Goal: Task Accomplishment & Management: Complete application form

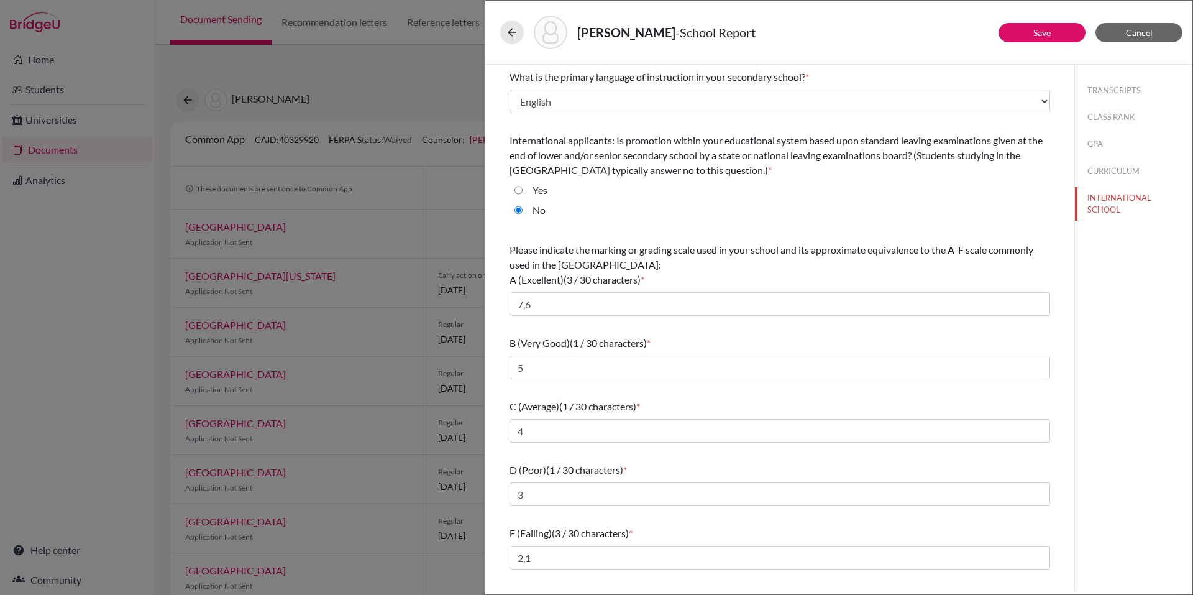
select select "14"
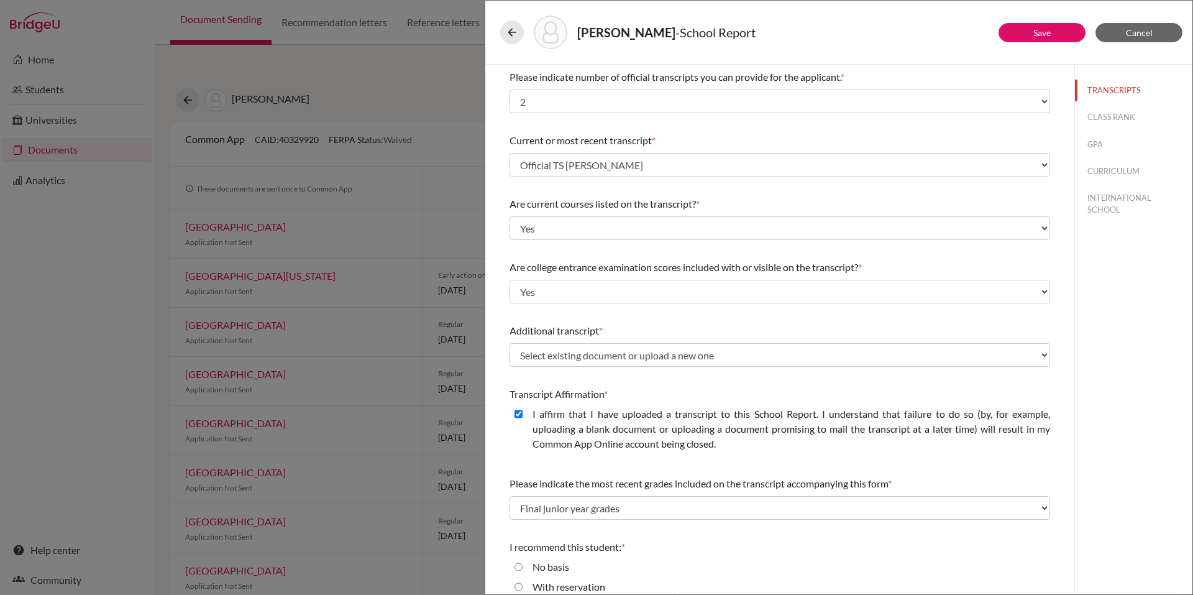
select select "2"
select select "670019"
select select "0"
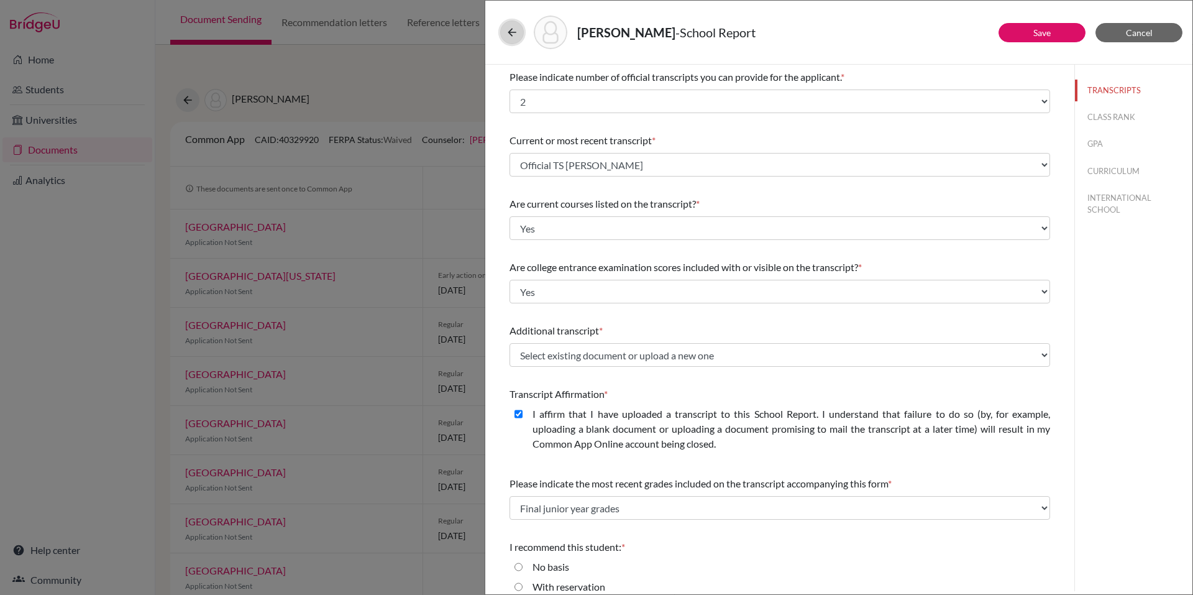
click at [516, 28] on icon at bounding box center [512, 32] width 12 height 12
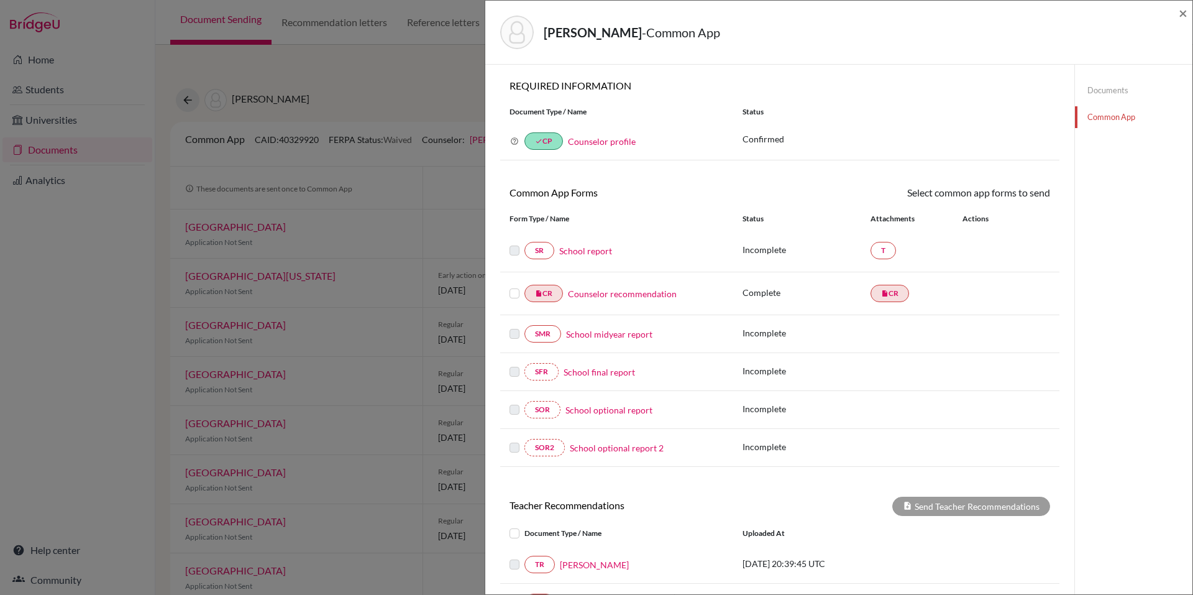
click at [425, 93] on div "Vazquez, Alejandro - Common App × × REQUIRED INFORMATION Document Type / Name S…" at bounding box center [596, 297] width 1193 height 595
click at [1184, 11] on span "×" at bounding box center [1183, 13] width 9 height 18
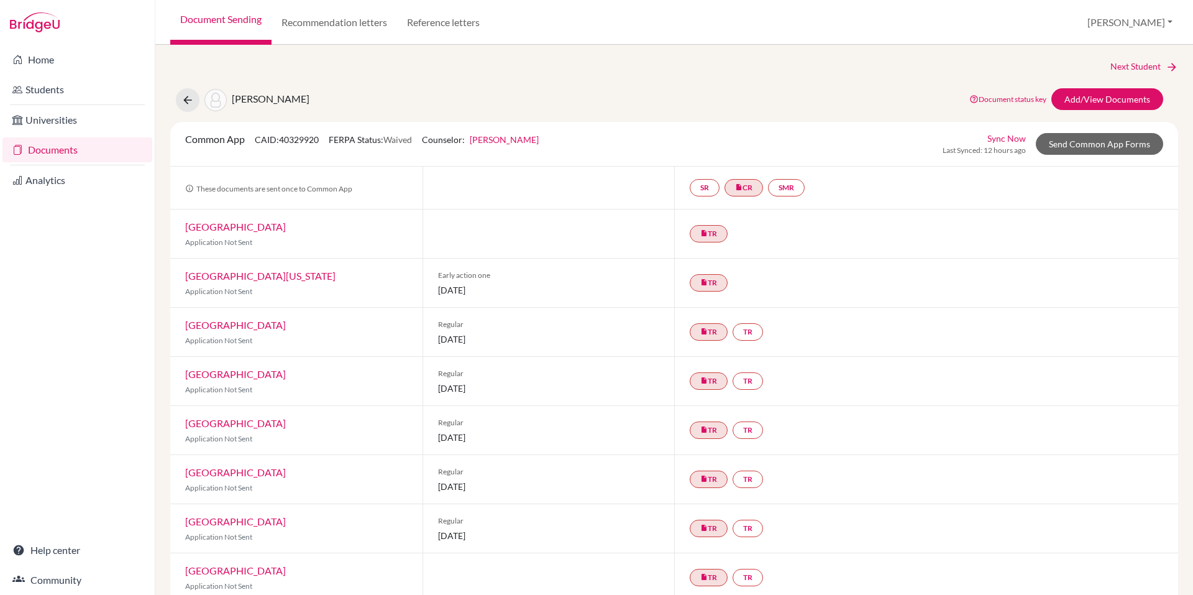
click at [89, 145] on link "Documents" at bounding box center [77, 149] width 150 height 25
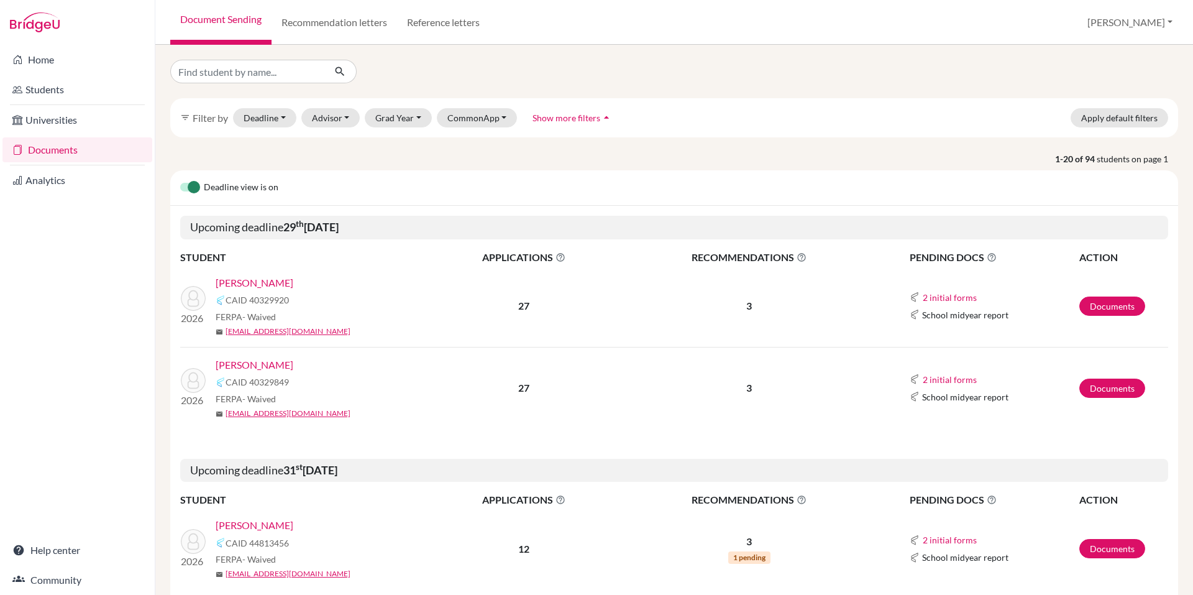
click at [267, 284] on link "Vazquez, Alejandro" at bounding box center [255, 282] width 78 height 15
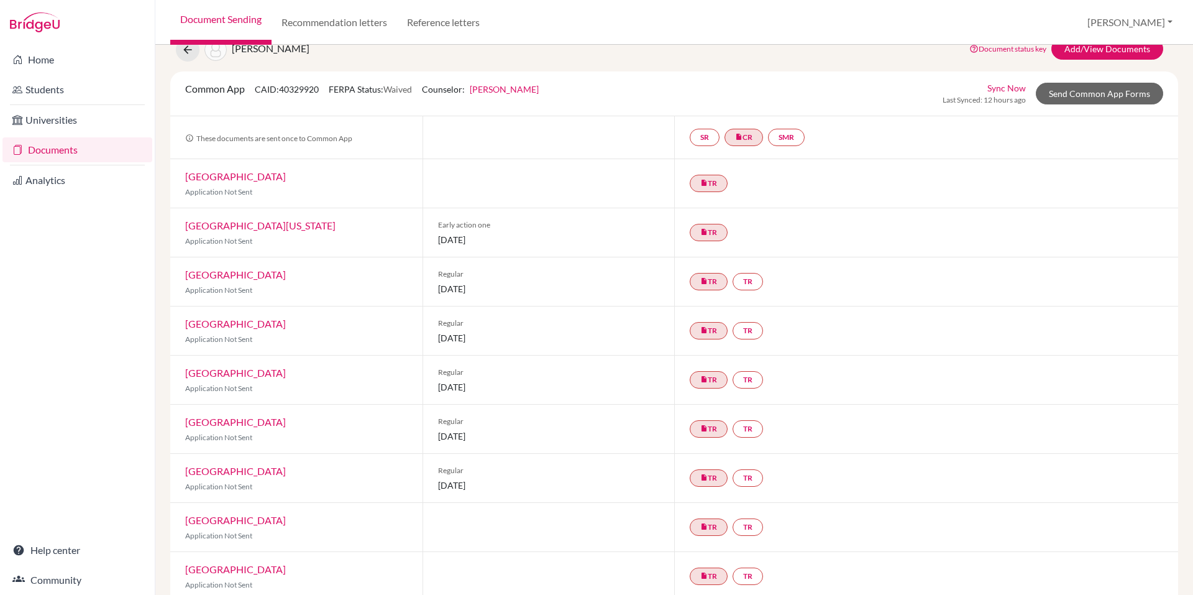
scroll to position [51, 0]
click at [745, 280] on link "TR" at bounding box center [748, 280] width 30 height 17
click at [784, 188] on div "insert_drive_file TR" at bounding box center [926, 182] width 504 height 48
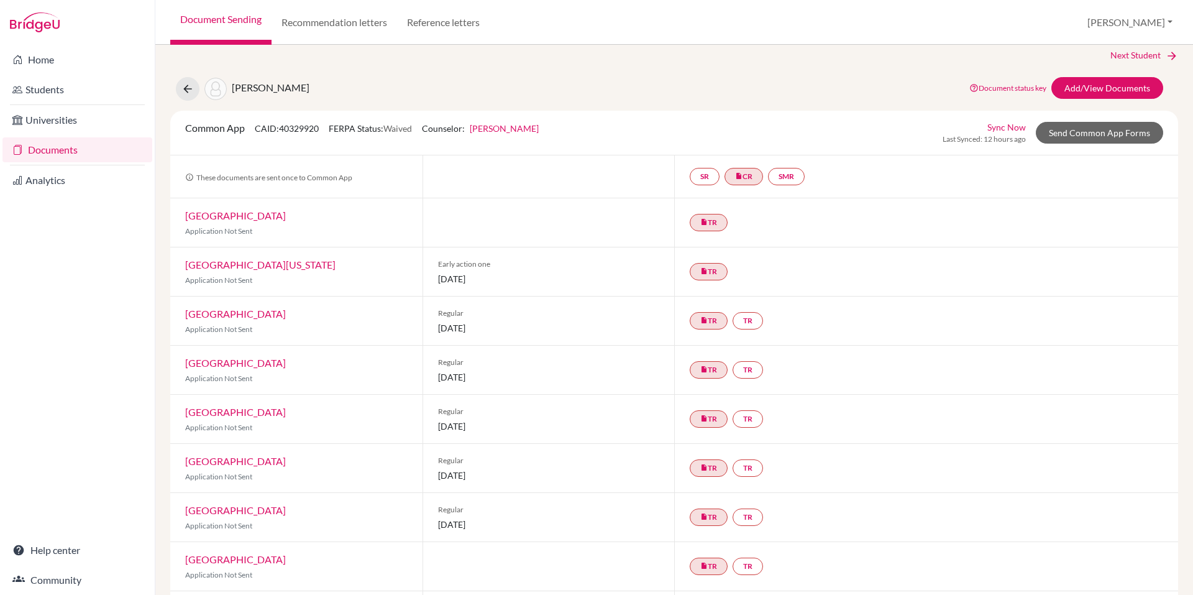
scroll to position [11, 0]
click at [268, 265] on link "[GEOGRAPHIC_DATA][US_STATE]" at bounding box center [260, 265] width 150 height 12
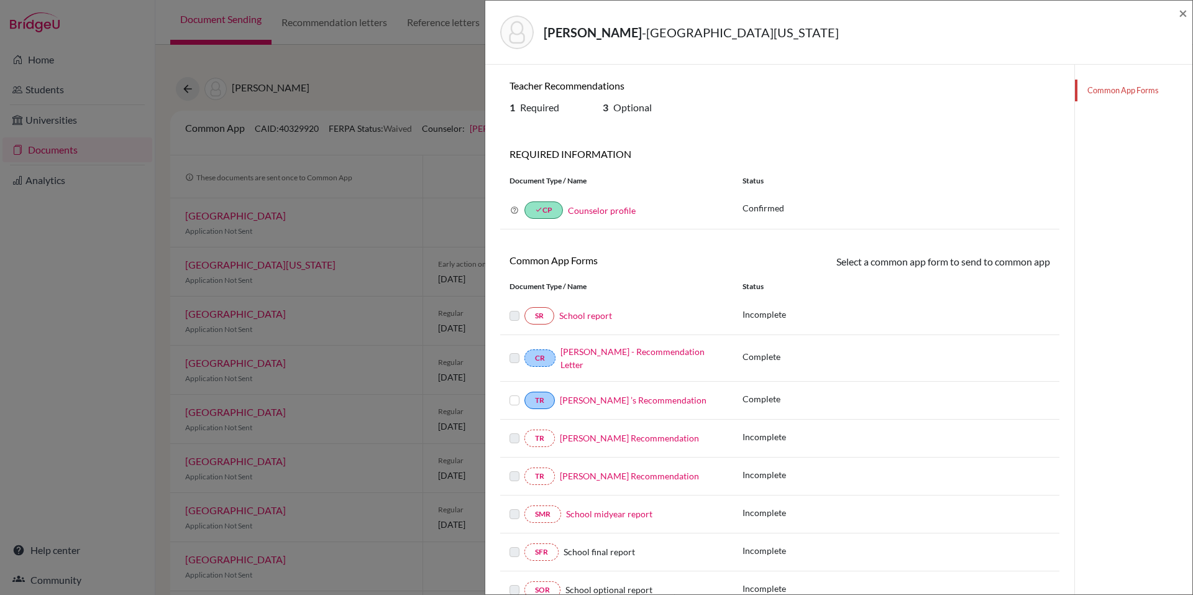
click at [511, 393] on label at bounding box center [515, 393] width 10 height 0
click at [0, 0] on input "checkbox" at bounding box center [0, 0] width 0 height 0
click at [511, 395] on label at bounding box center [515, 395] width 10 height 0
click at [0, 0] on input "checkbox" at bounding box center [0, 0] width 0 height 0
click at [515, 351] on label at bounding box center [515, 351] width 10 height 0
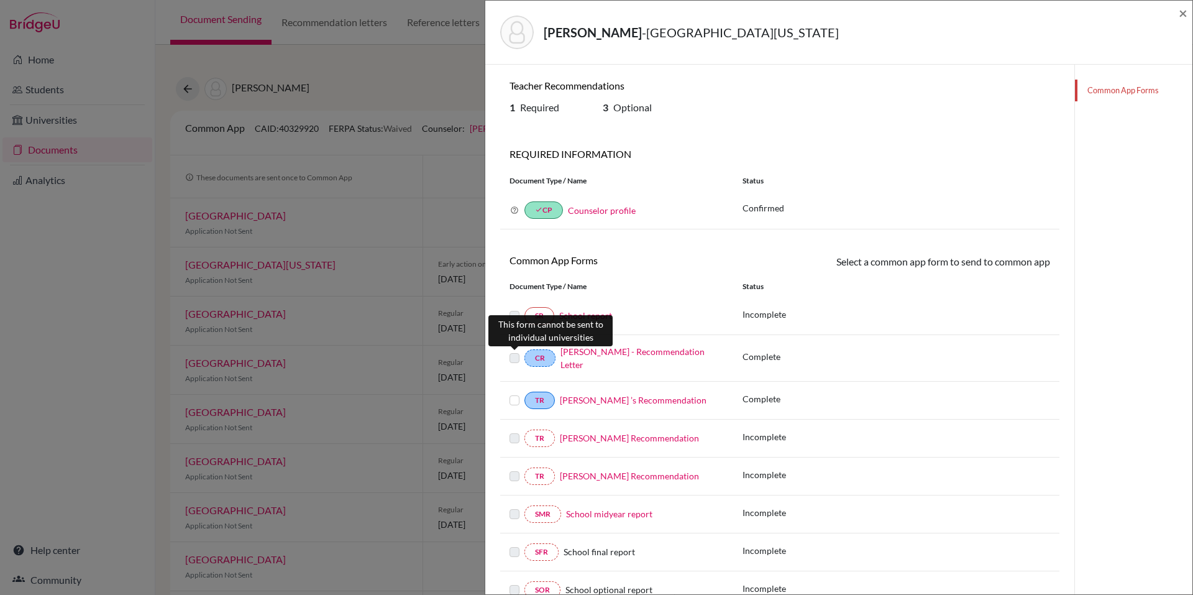
click at [510, 351] on label at bounding box center [515, 351] width 10 height 0
click at [515, 351] on label at bounding box center [515, 351] width 10 height 0
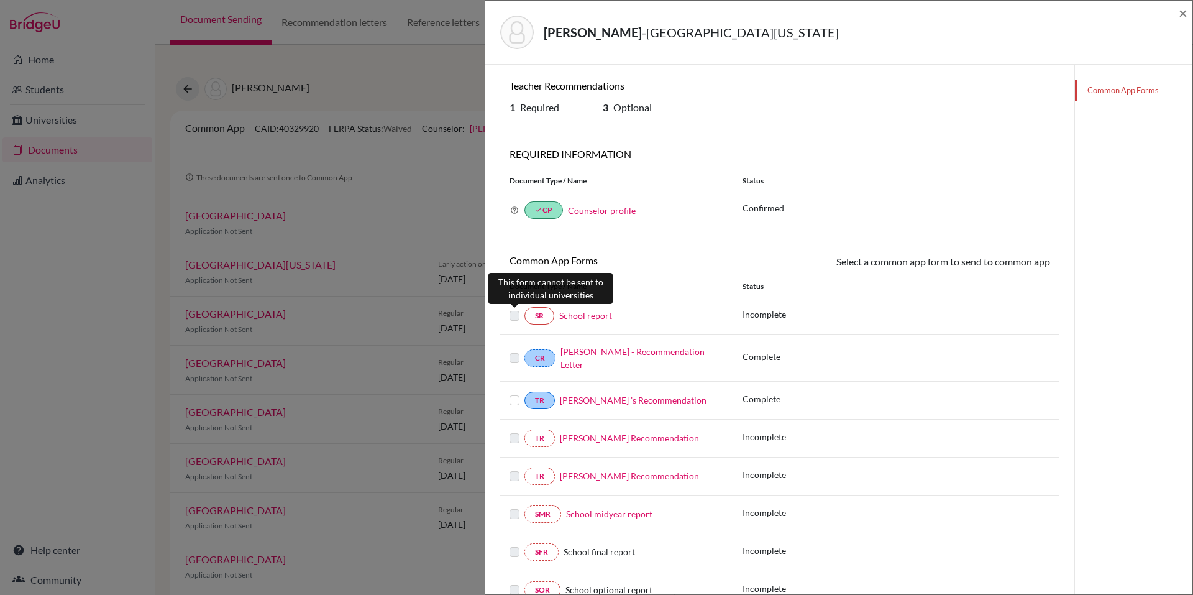
click at [513, 308] on label at bounding box center [515, 308] width 10 height 0
click at [1183, 15] on span "×" at bounding box center [1183, 13] width 9 height 18
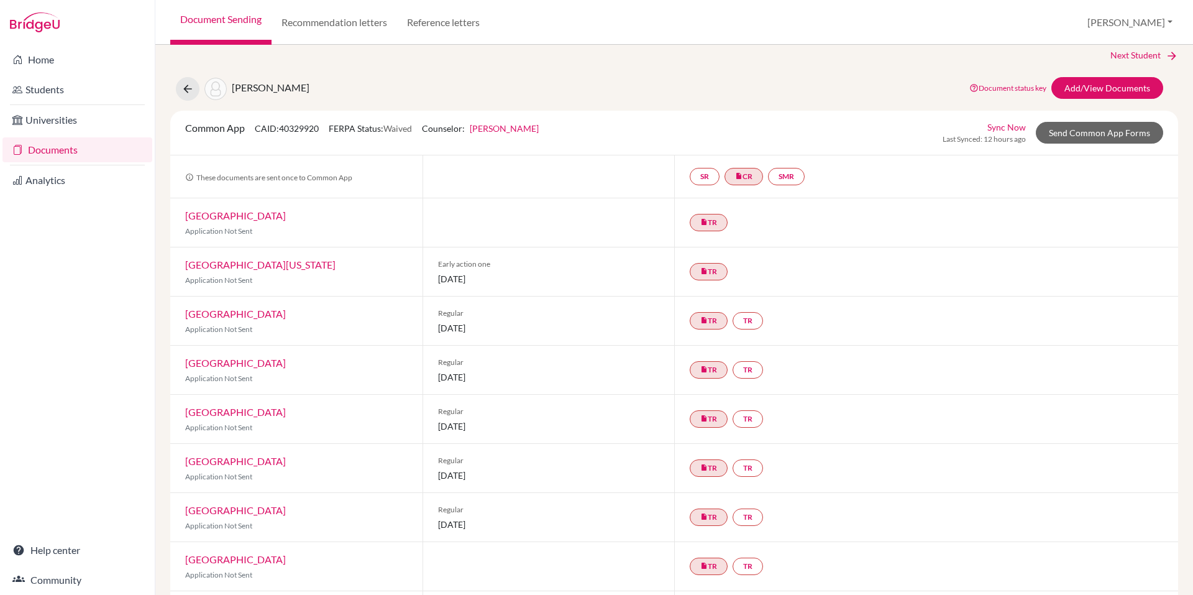
click at [93, 145] on link "Documents" at bounding box center [77, 149] width 150 height 25
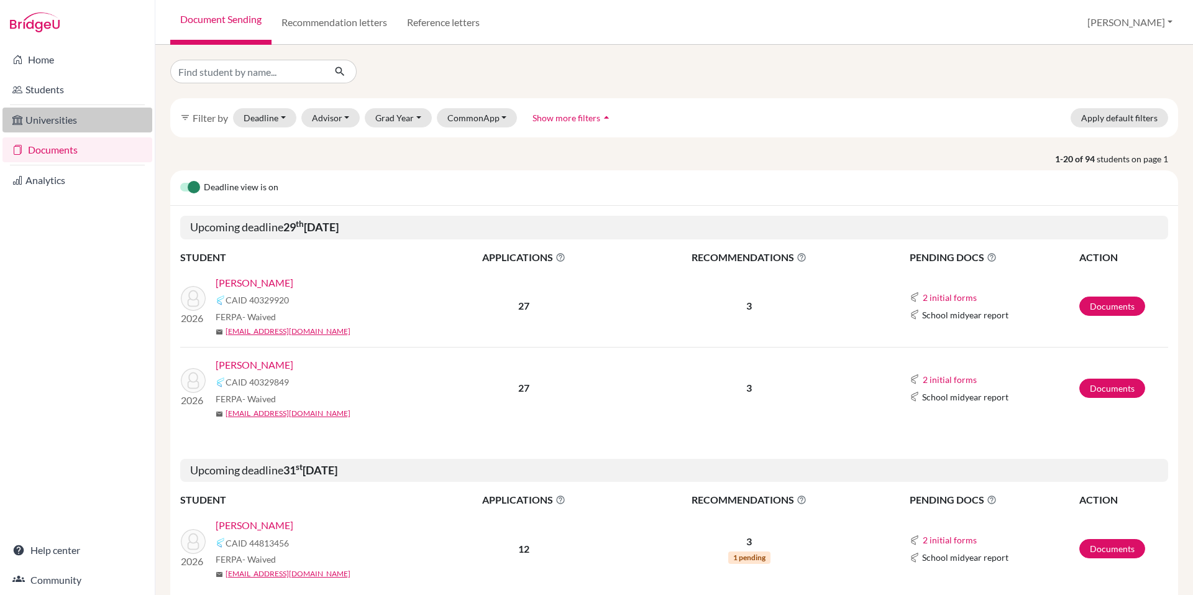
click at [116, 120] on link "Universities" at bounding box center [77, 120] width 150 height 25
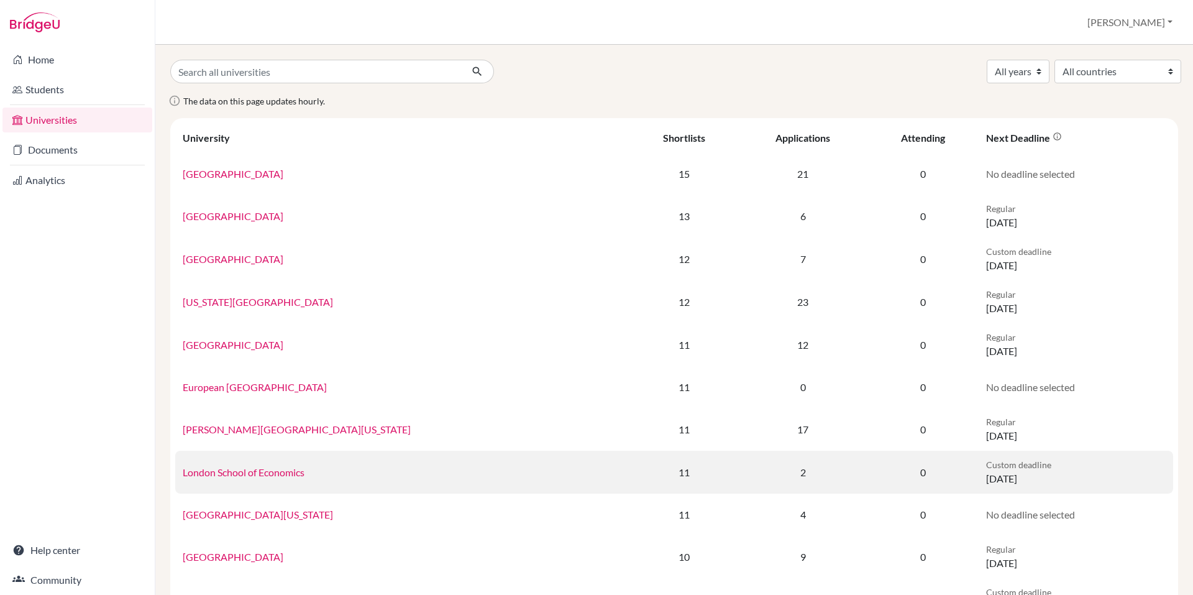
click at [285, 470] on link "London School of Economics" at bounding box center [244, 472] width 122 height 12
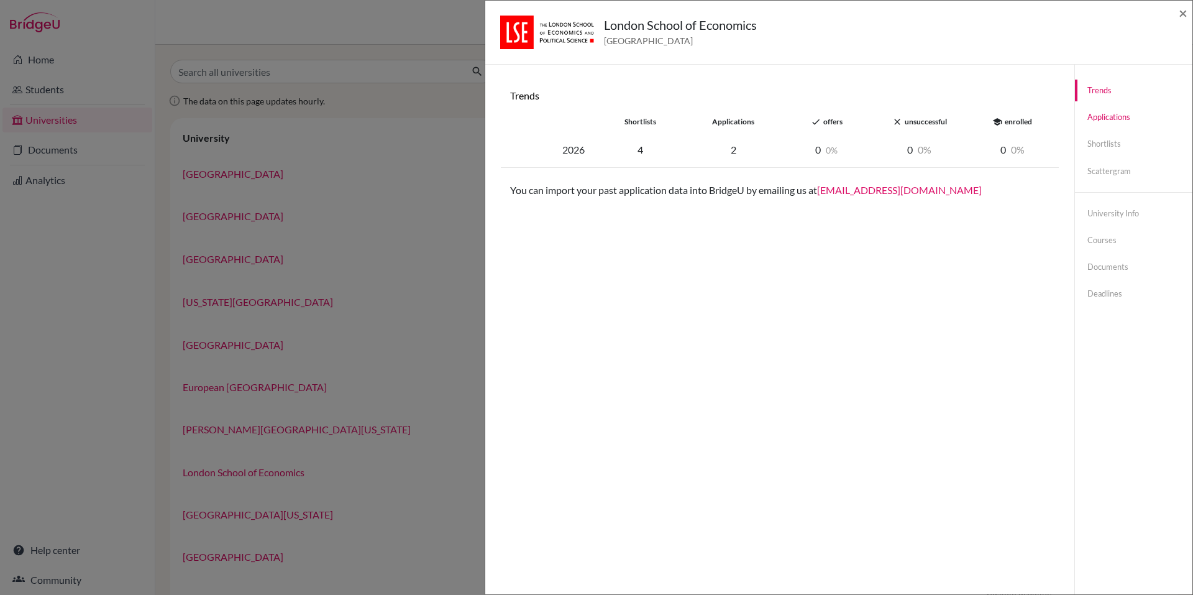
click at [1101, 119] on link "Applications" at bounding box center [1133, 117] width 117 height 22
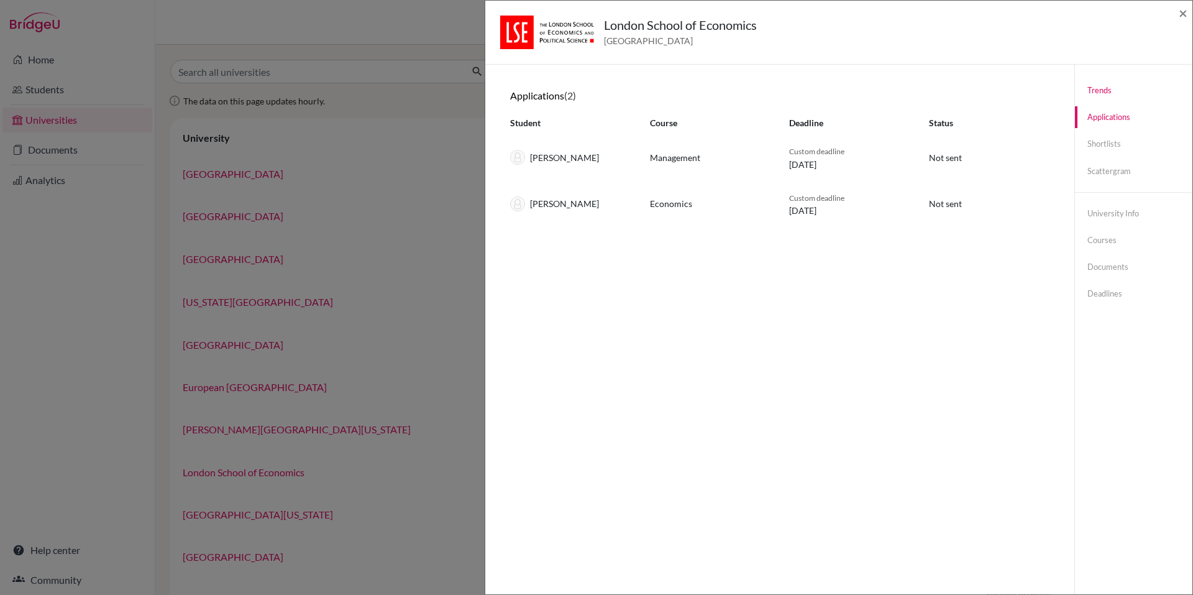
click at [1093, 89] on link "Trends" at bounding box center [1133, 91] width 117 height 22
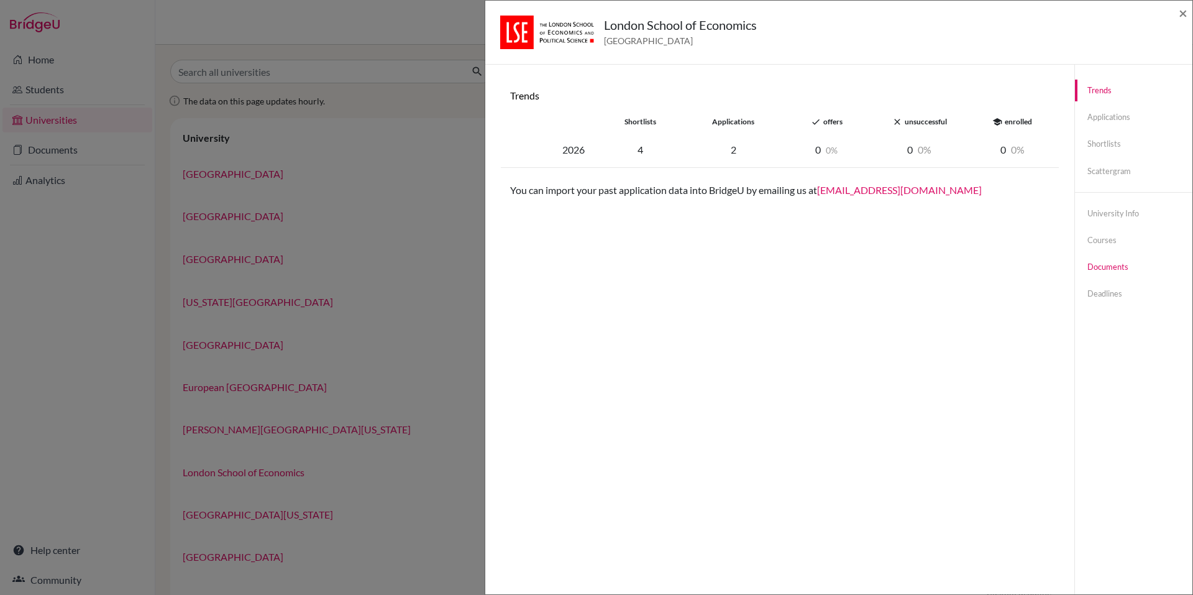
click at [1096, 267] on link "Documents" at bounding box center [1133, 267] width 117 height 22
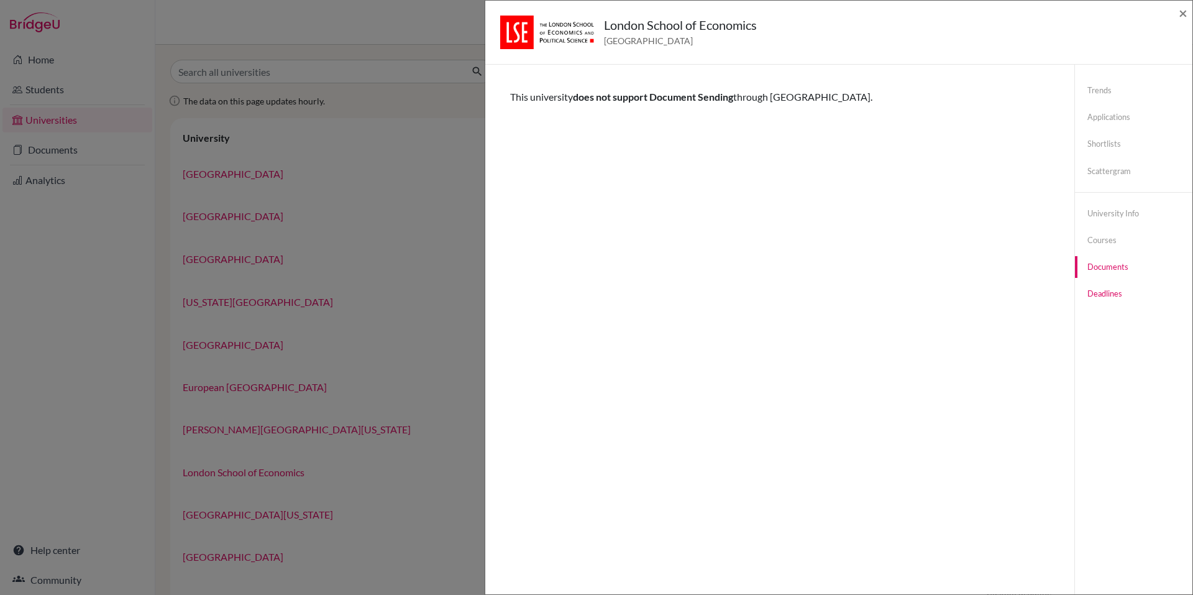
click at [1083, 297] on link "Deadlines" at bounding box center [1133, 294] width 117 height 22
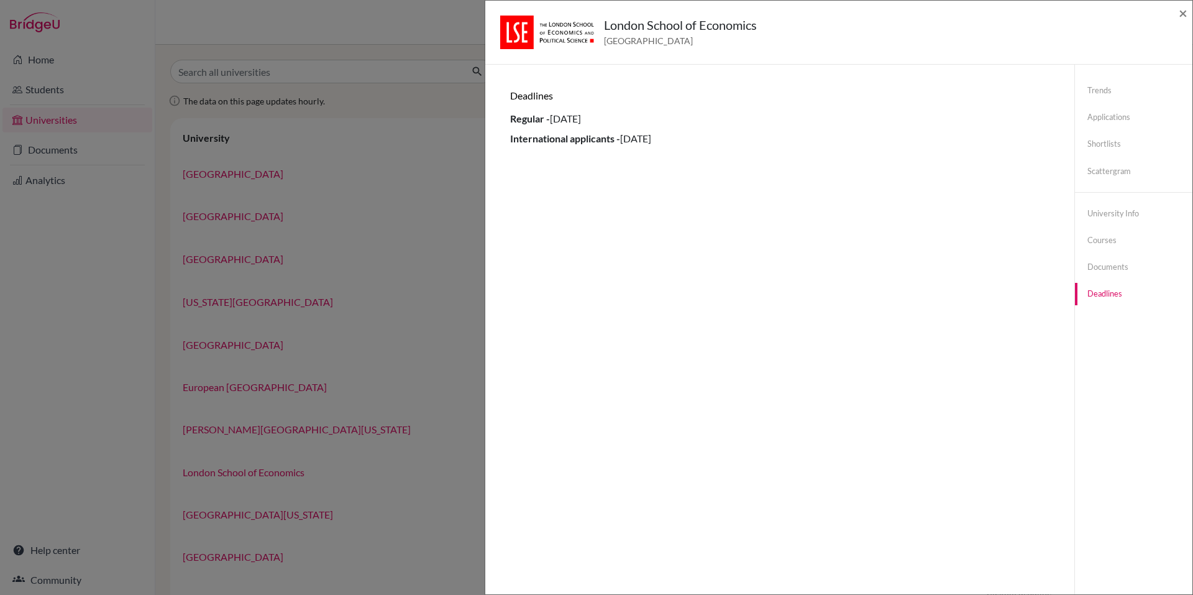
click at [1193, 14] on div "London School of Economics United Kingdom × Trends shortlists applications done…" at bounding box center [839, 297] width 708 height 595
click at [384, 142] on div "London School of Economics United Kingdom × Trends shortlists applications done…" at bounding box center [596, 297] width 1193 height 595
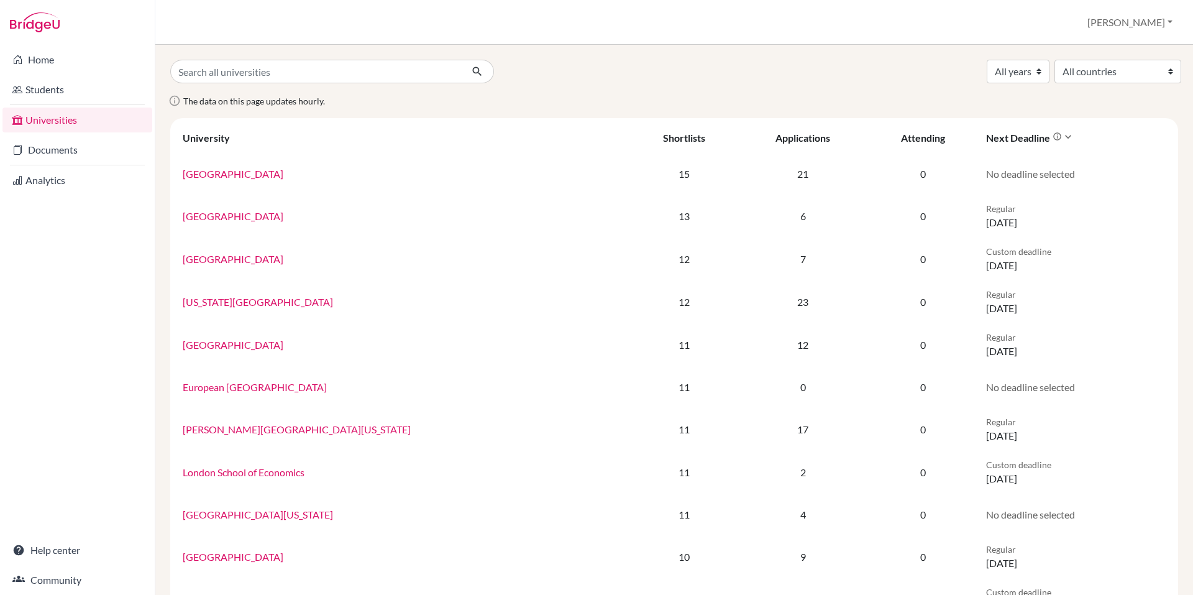
click at [1062, 140] on icon at bounding box center [1068, 137] width 12 height 12
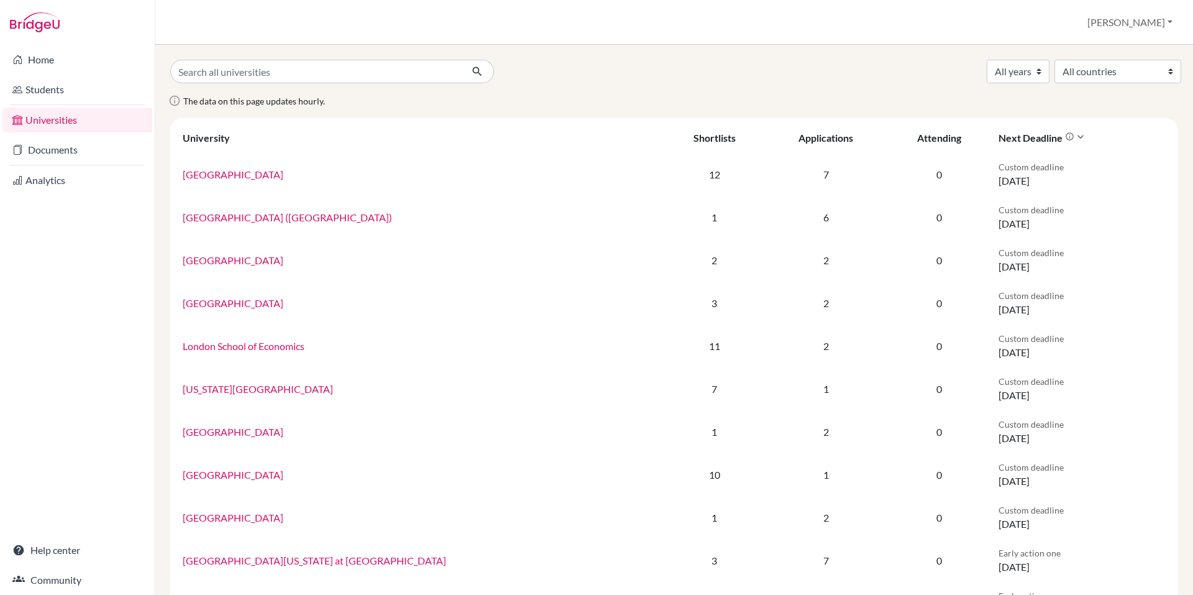
click at [1075, 135] on icon at bounding box center [1081, 137] width 12 height 12
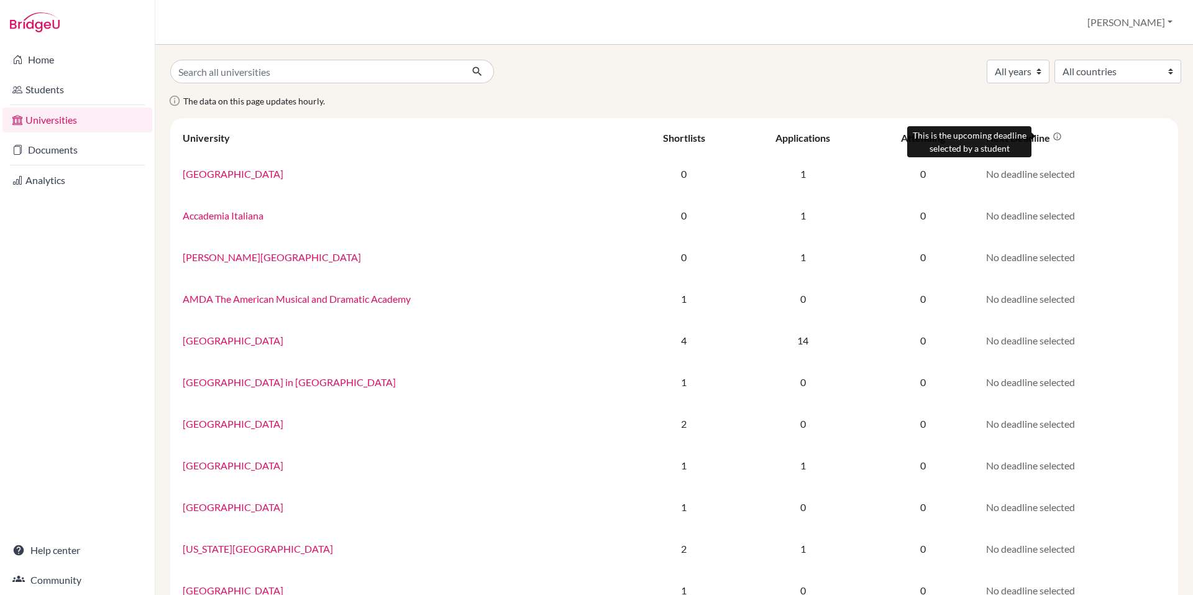
click at [1053, 135] on icon at bounding box center [1057, 136] width 9 height 9
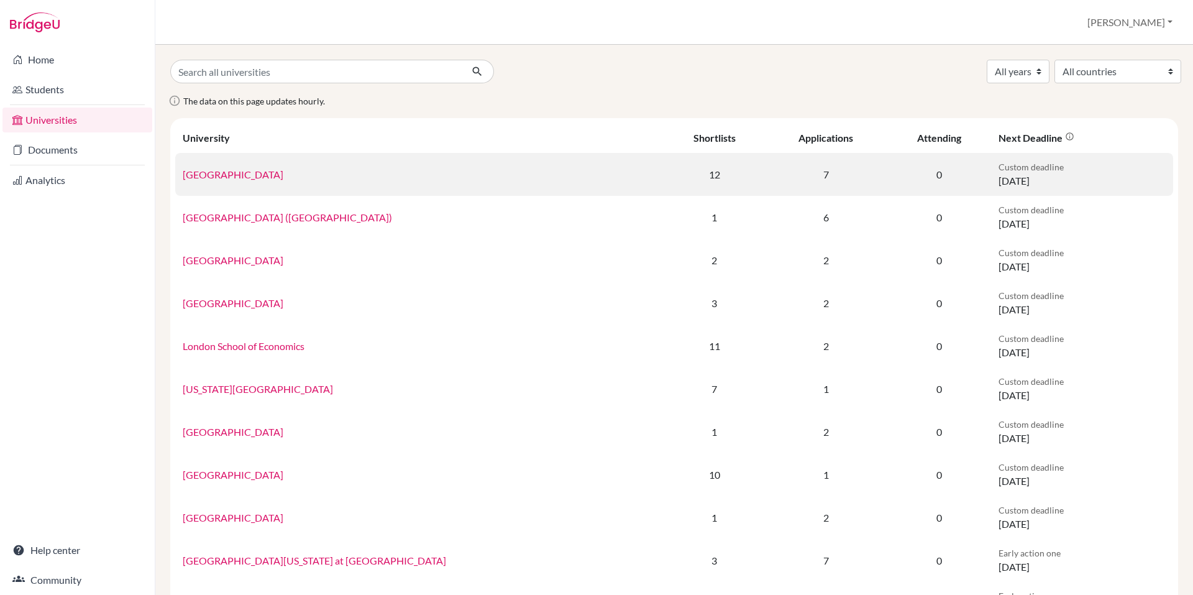
click at [231, 176] on link "[GEOGRAPHIC_DATA]" at bounding box center [233, 174] width 101 height 12
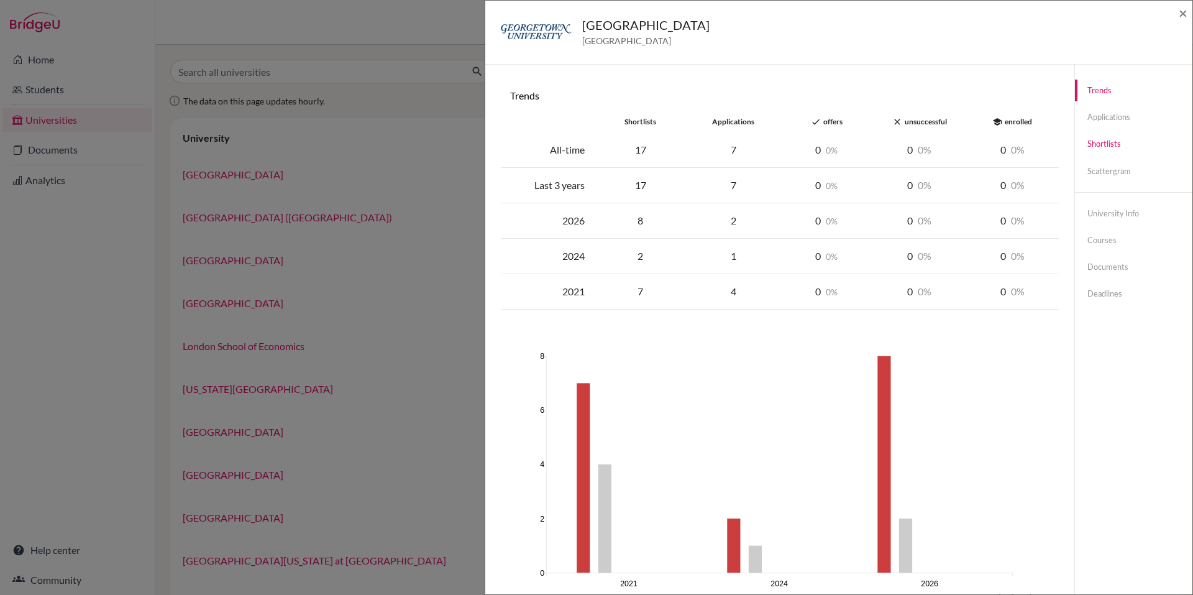
click at [1088, 142] on link "Shortlists" at bounding box center [1133, 144] width 117 height 22
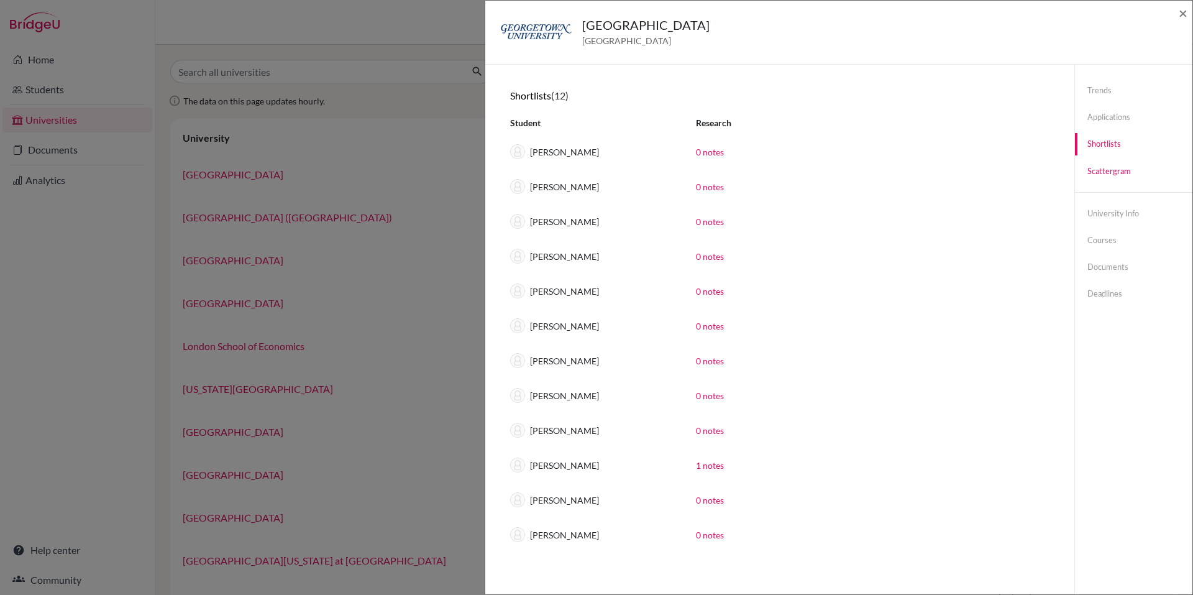
click at [1100, 172] on link "Scattergram" at bounding box center [1133, 171] width 117 height 22
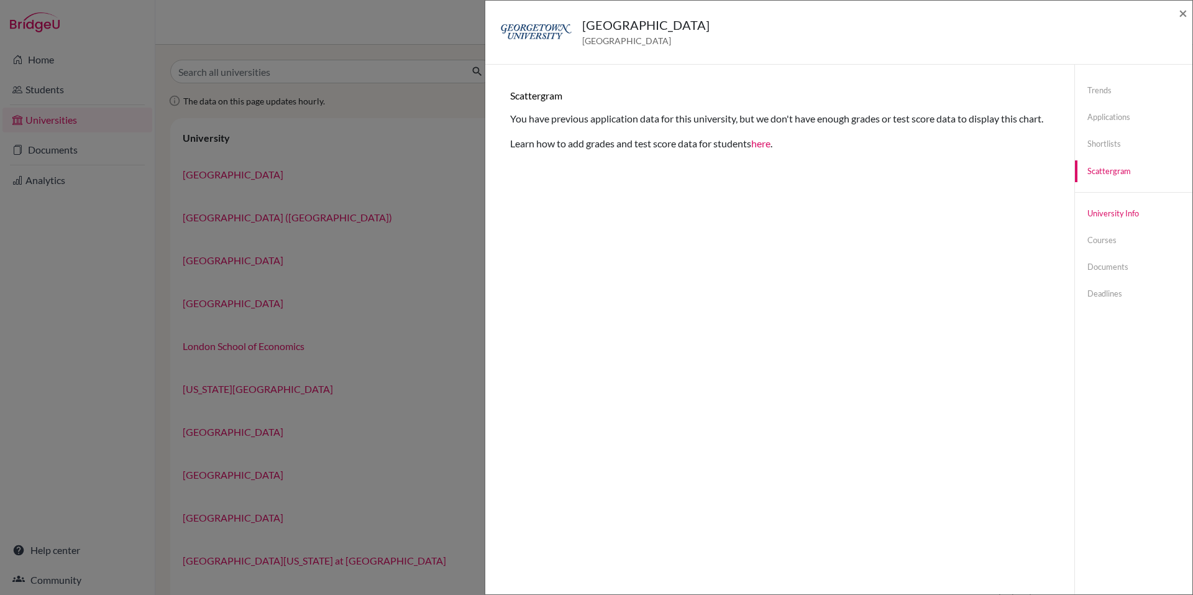
click at [1095, 218] on link "University info" at bounding box center [1133, 214] width 117 height 22
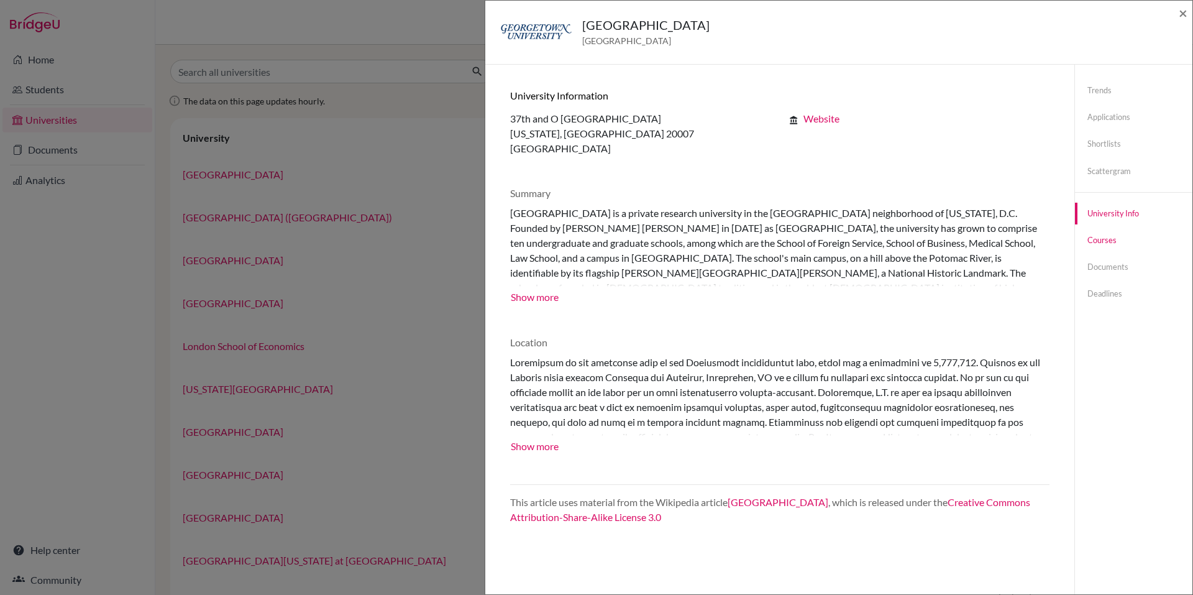
click at [1092, 243] on link "Courses" at bounding box center [1133, 240] width 117 height 22
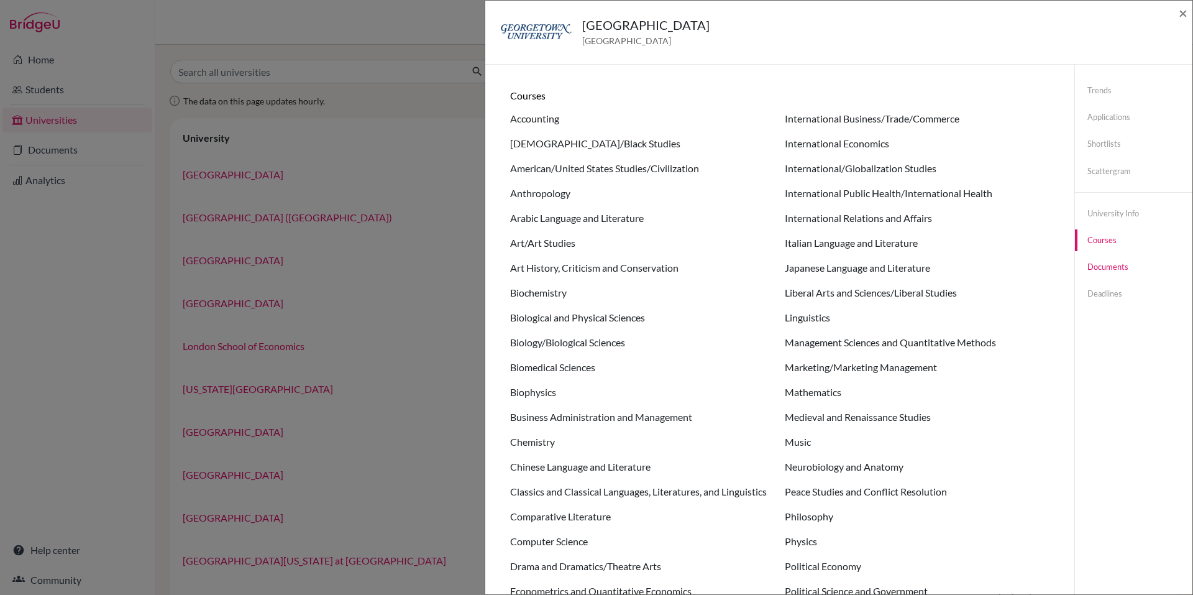
click at [1093, 265] on link "Documents" at bounding box center [1133, 267] width 117 height 22
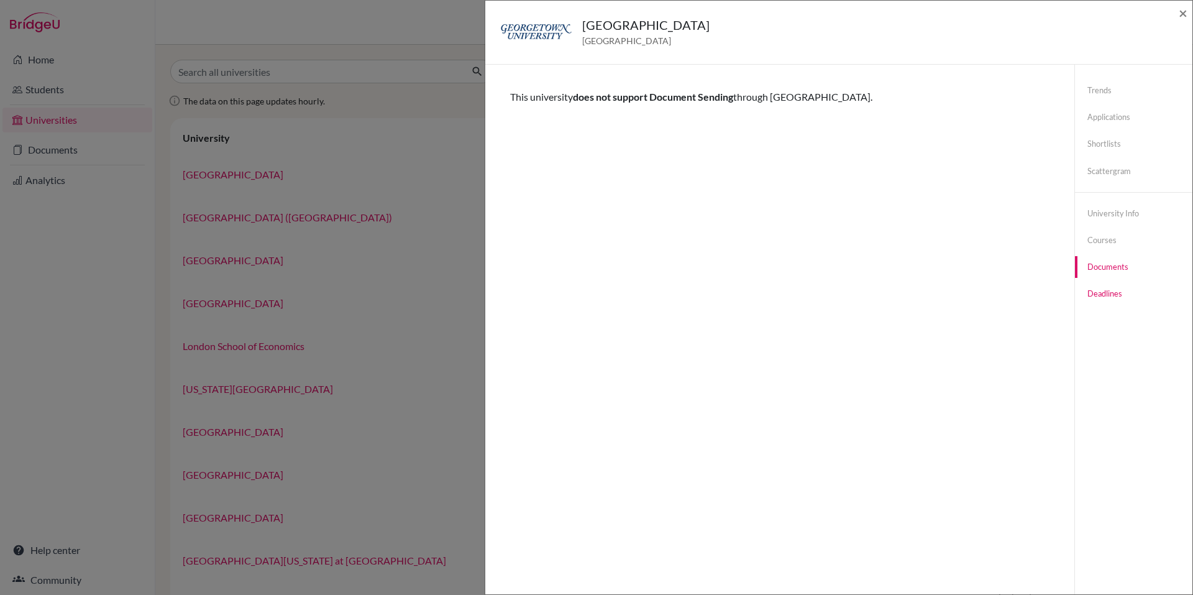
click at [1098, 288] on link "Deadlines" at bounding box center [1133, 294] width 117 height 22
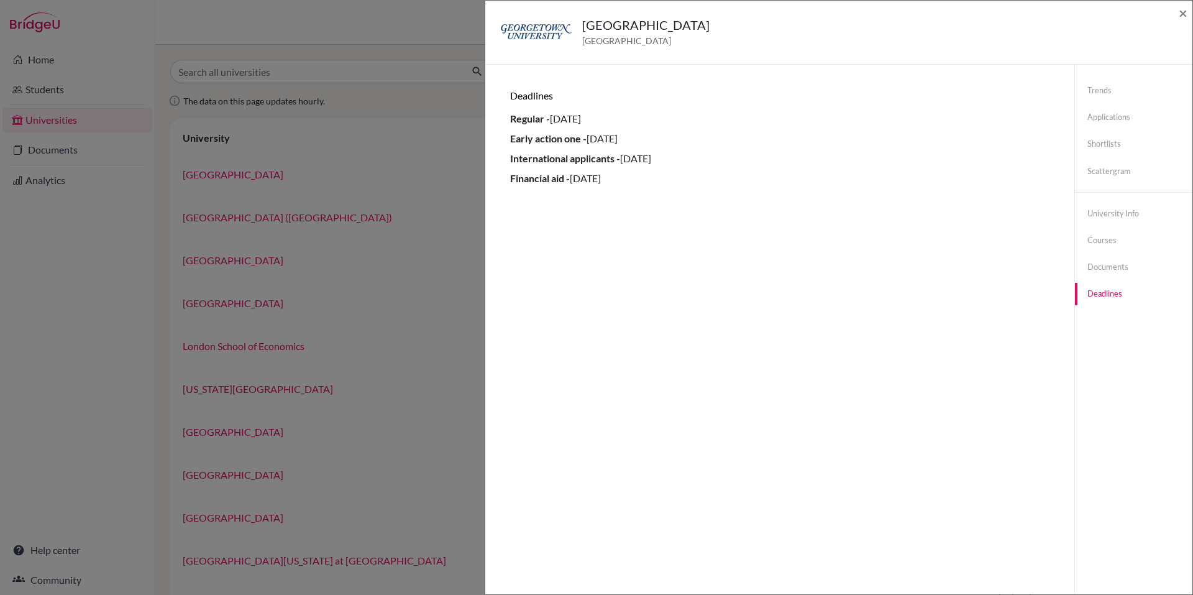
click at [1178, 11] on div "Georgetown University United States of America ×" at bounding box center [838, 32] width 697 height 53
click at [1185, 14] on span "×" at bounding box center [1183, 13] width 9 height 18
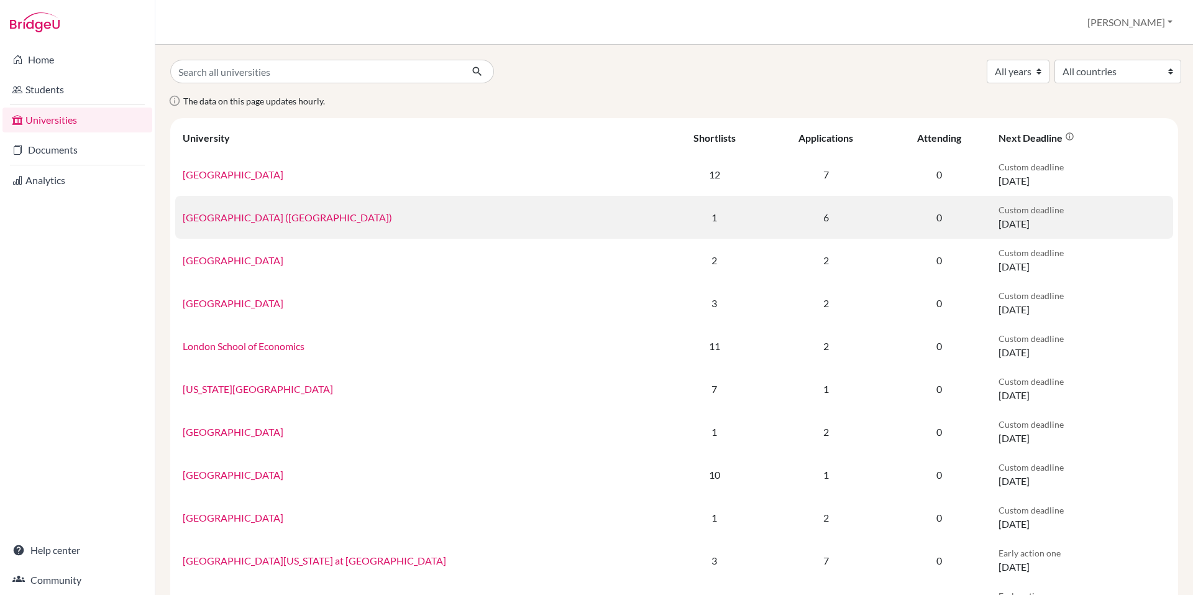
click at [255, 215] on link "IE University (Madrid)" at bounding box center [287, 217] width 209 height 12
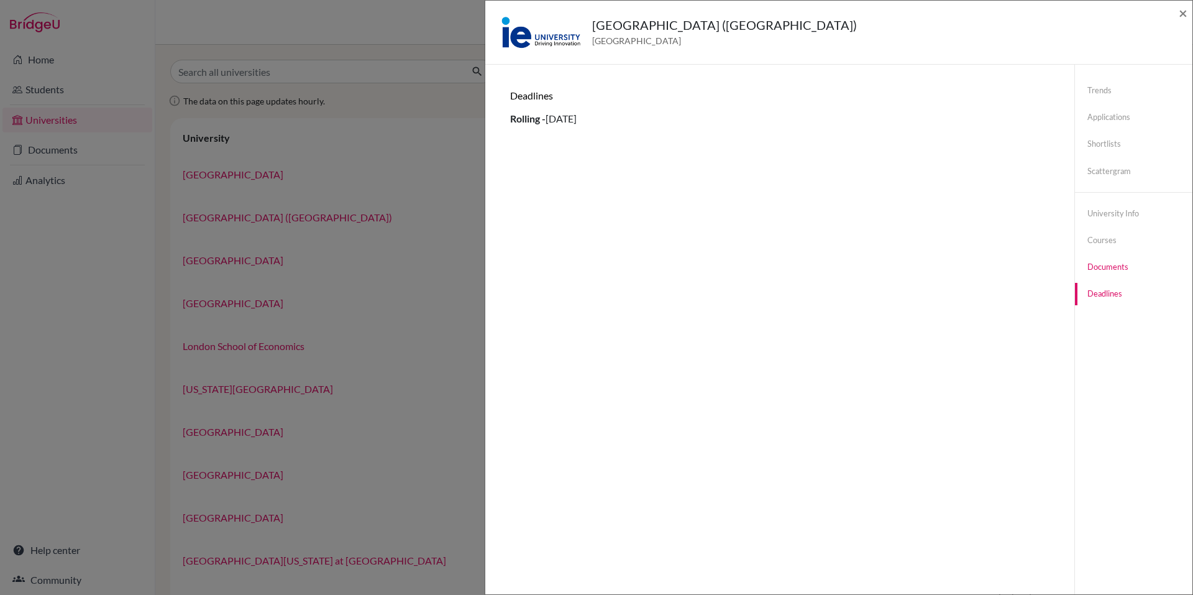
click at [1100, 258] on link "Documents" at bounding box center [1133, 267] width 117 height 22
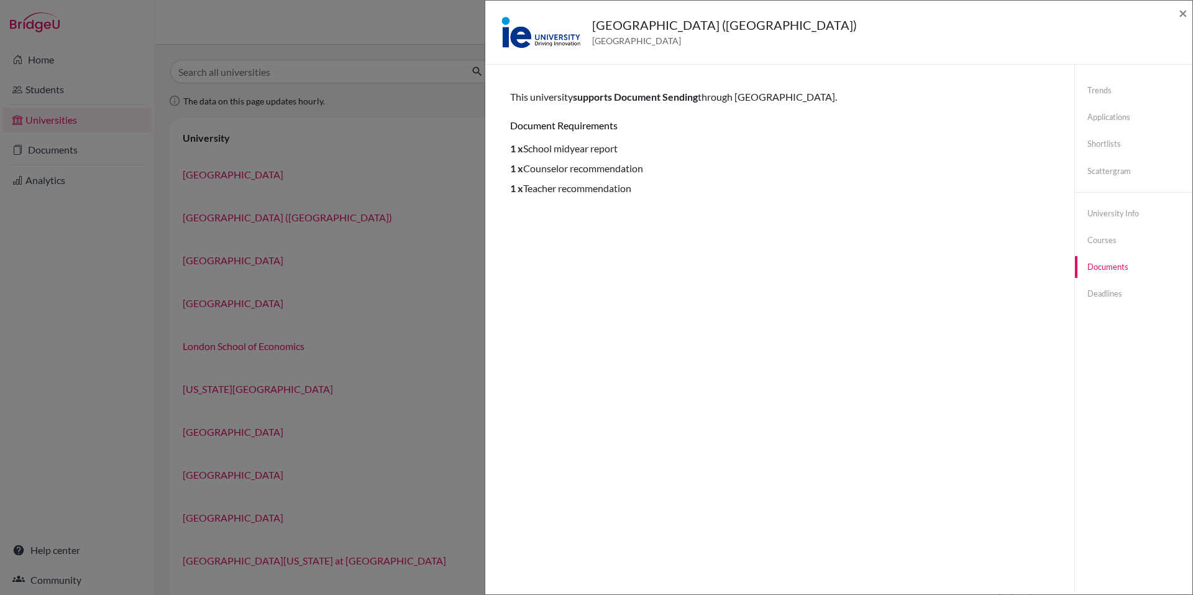
click at [589, 146] on li "1 x School midyear report" at bounding box center [779, 148] width 539 height 15
click at [607, 125] on h6 "Document requirements" at bounding box center [779, 125] width 539 height 12
click at [643, 94] on span "supports Document Sending" at bounding box center [635, 97] width 125 height 12
click at [763, 104] on div "This university supports Document Sending through BridgeU. Document requirement…" at bounding box center [779, 142] width 539 height 106
click at [1182, 12] on span "×" at bounding box center [1183, 13] width 9 height 18
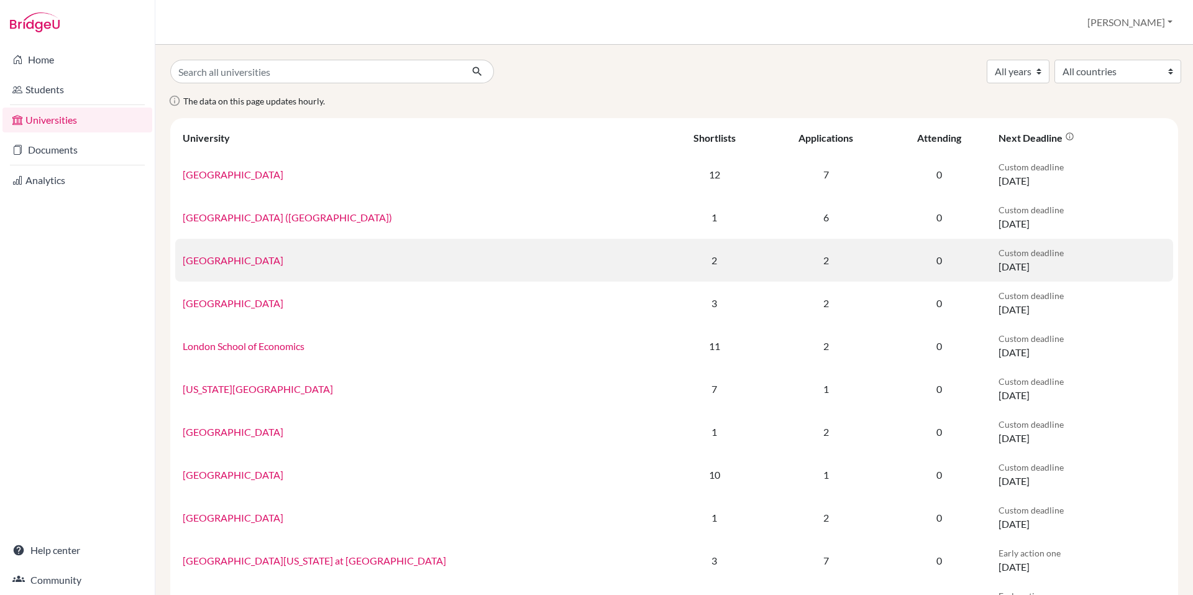
click at [265, 264] on link "Imperial College London" at bounding box center [233, 260] width 101 height 12
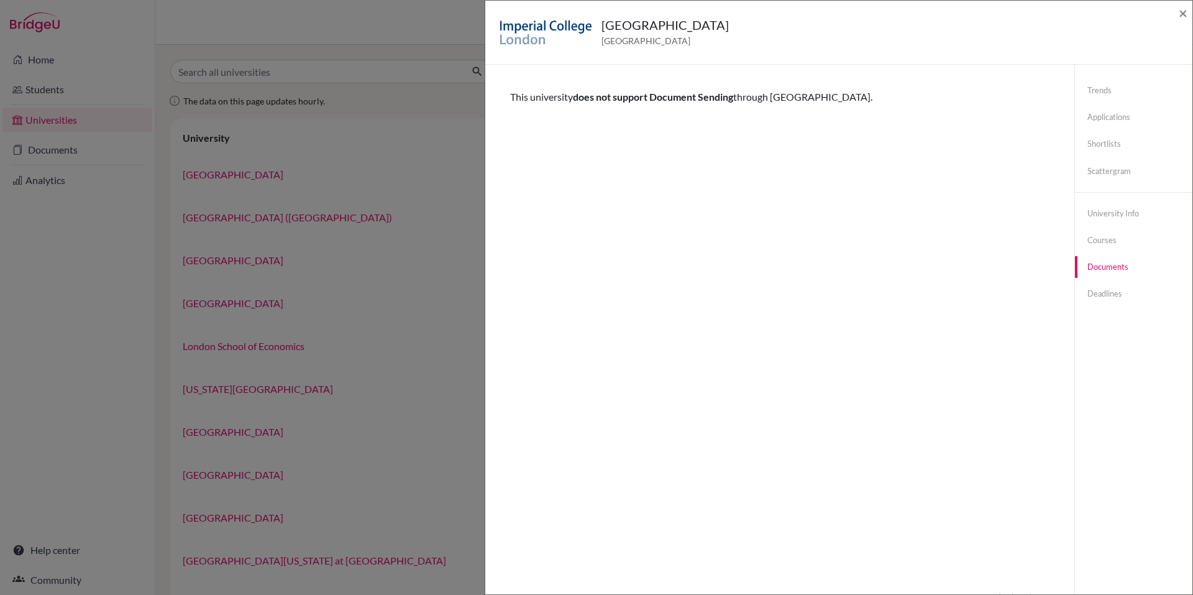
click at [432, 190] on div "Imperial College London United Kingdom × Trends shortlists applications done of…" at bounding box center [596, 297] width 1193 height 595
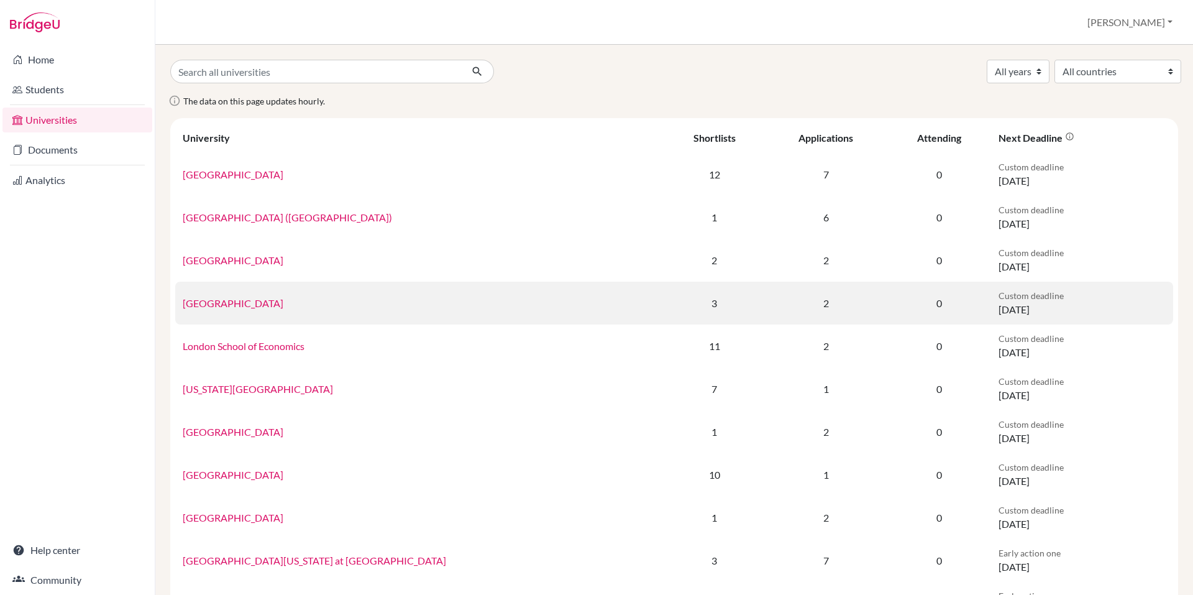
click at [262, 308] on link "King's College London" at bounding box center [233, 303] width 101 height 12
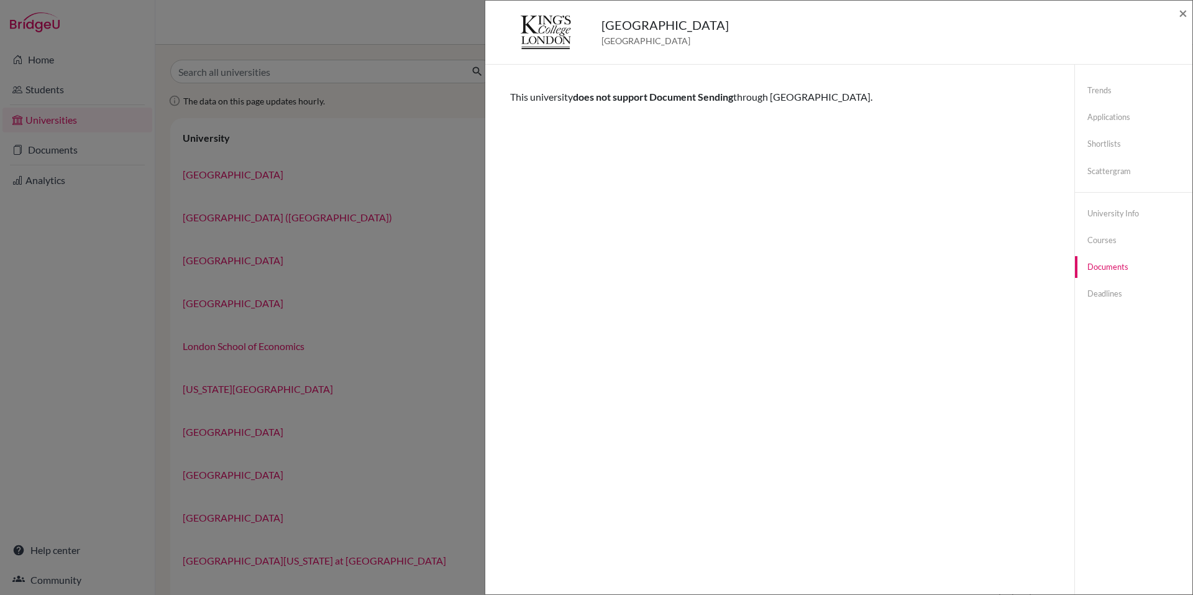
click at [393, 231] on div "King's College London United Kingdom × Trends shortlists applications done offe…" at bounding box center [596, 297] width 1193 height 595
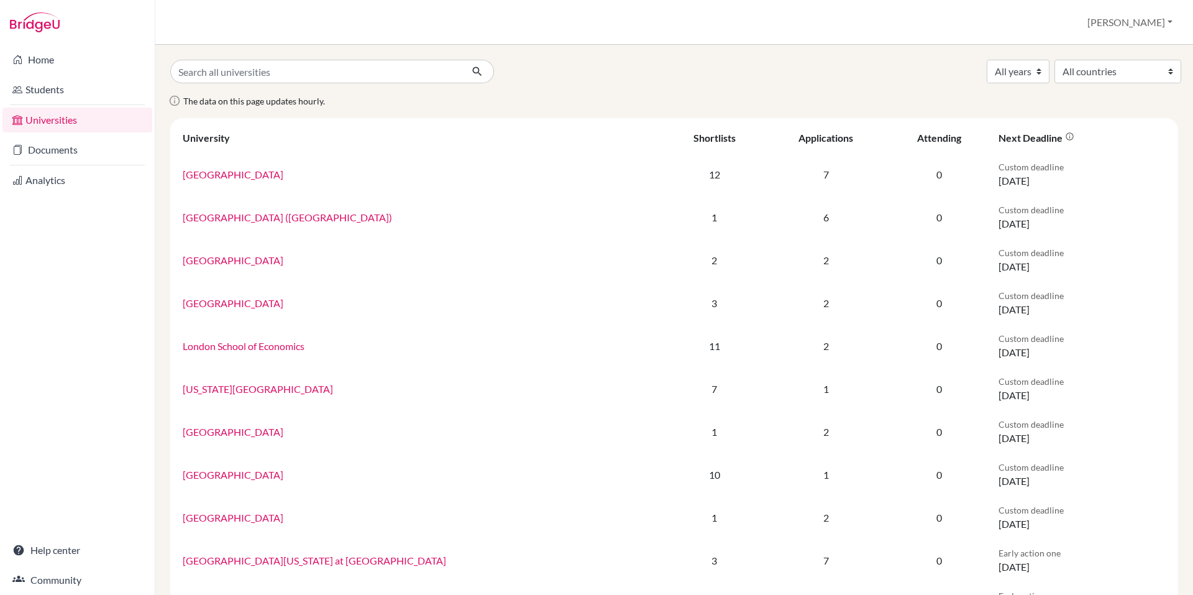
drag, startPoint x: 257, startPoint y: 394, endPoint x: 248, endPoint y: 388, distance: 11.2
click at [248, 388] on link "Massachusetts Institute of Technology" at bounding box center [258, 389] width 150 height 12
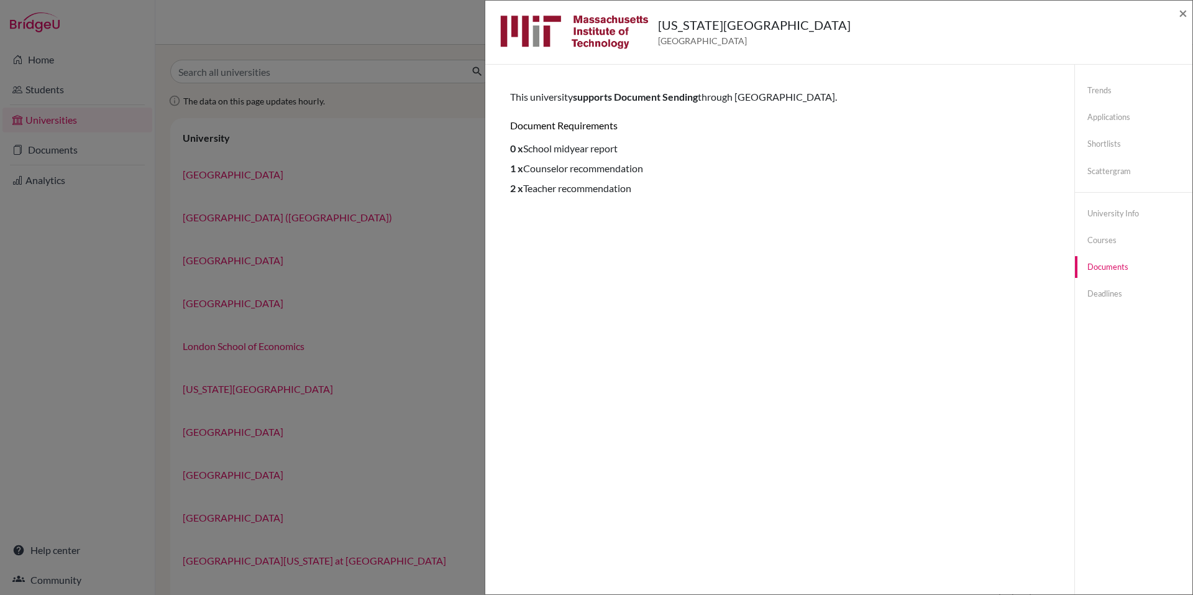
drag, startPoint x: 467, startPoint y: 245, endPoint x: 410, endPoint y: 273, distance: 63.6
click at [410, 273] on div "Massachusetts Institute of Technology United States of America × Trends shortli…" at bounding box center [596, 297] width 1193 height 595
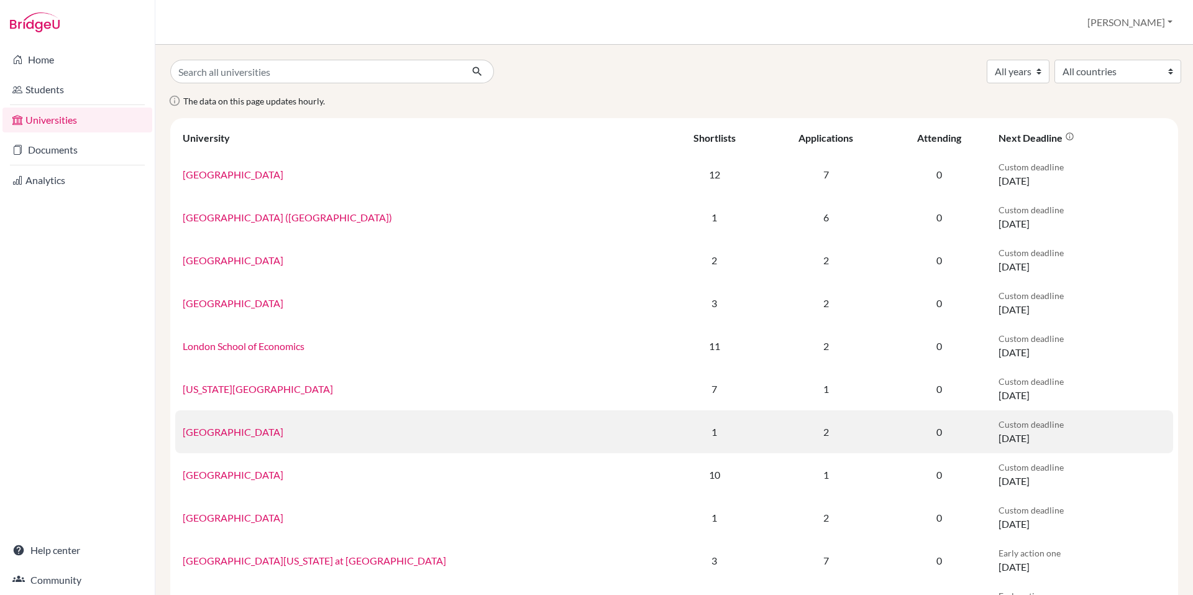
click at [282, 433] on link "University College London" at bounding box center [233, 432] width 101 height 12
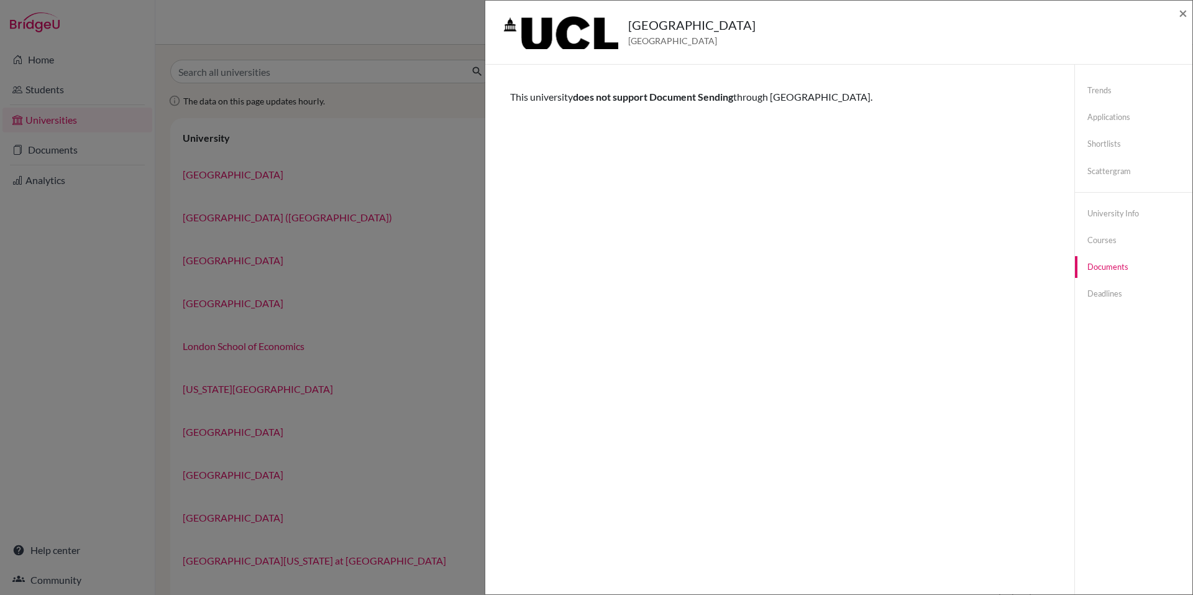
click at [365, 431] on div "University College London United Kingdom × Trends shortlists applications done …" at bounding box center [596, 297] width 1193 height 595
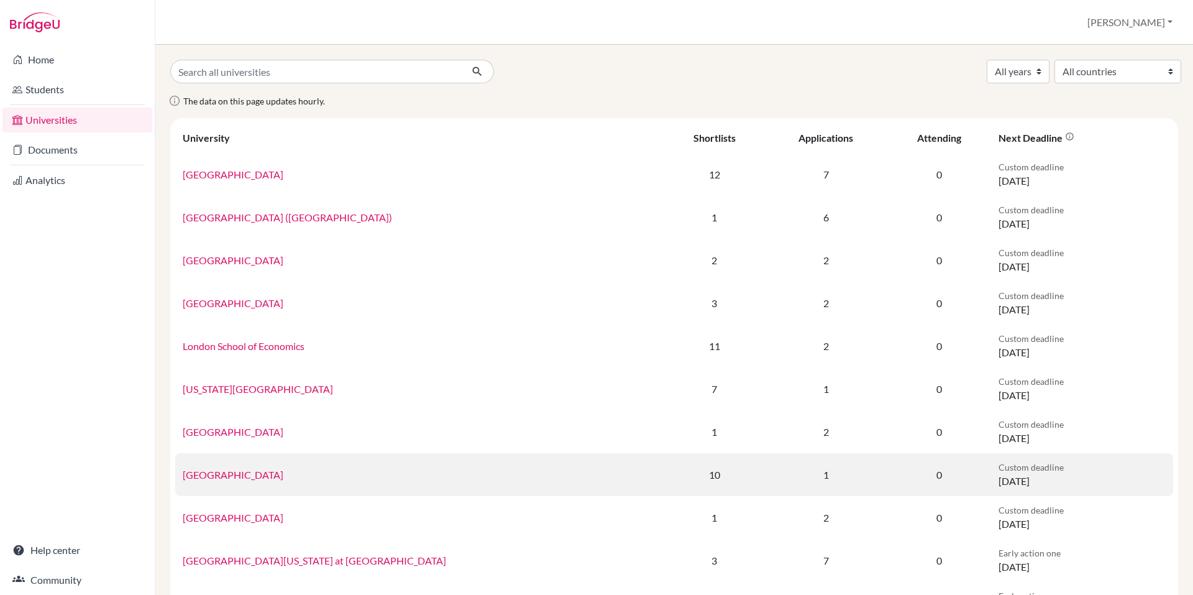
click at [241, 472] on link "University of Oxford" at bounding box center [233, 475] width 101 height 12
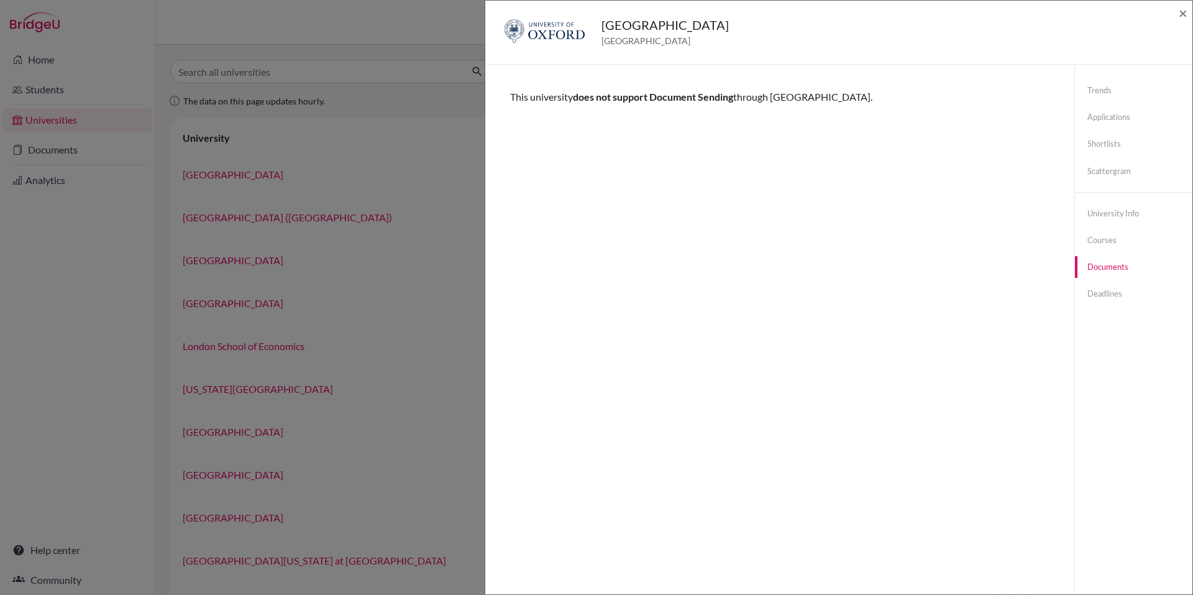
click at [337, 458] on div "University of Oxford United Kingdom × Trends shortlists applications done offer…" at bounding box center [596, 297] width 1193 height 595
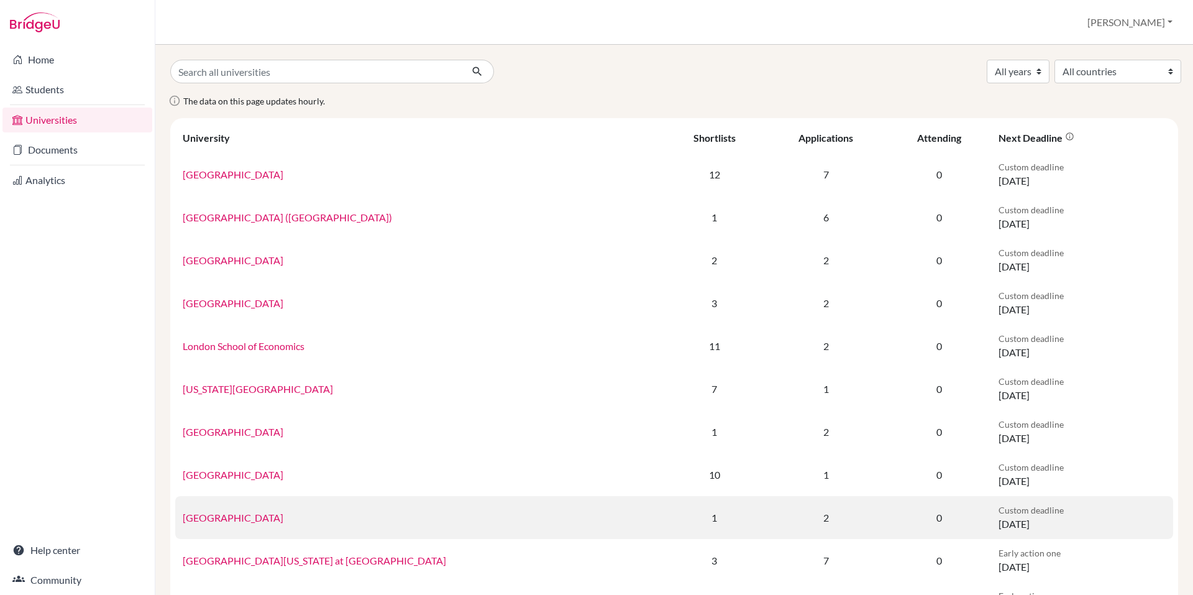
click at [229, 519] on link "University of Warwick" at bounding box center [233, 517] width 101 height 12
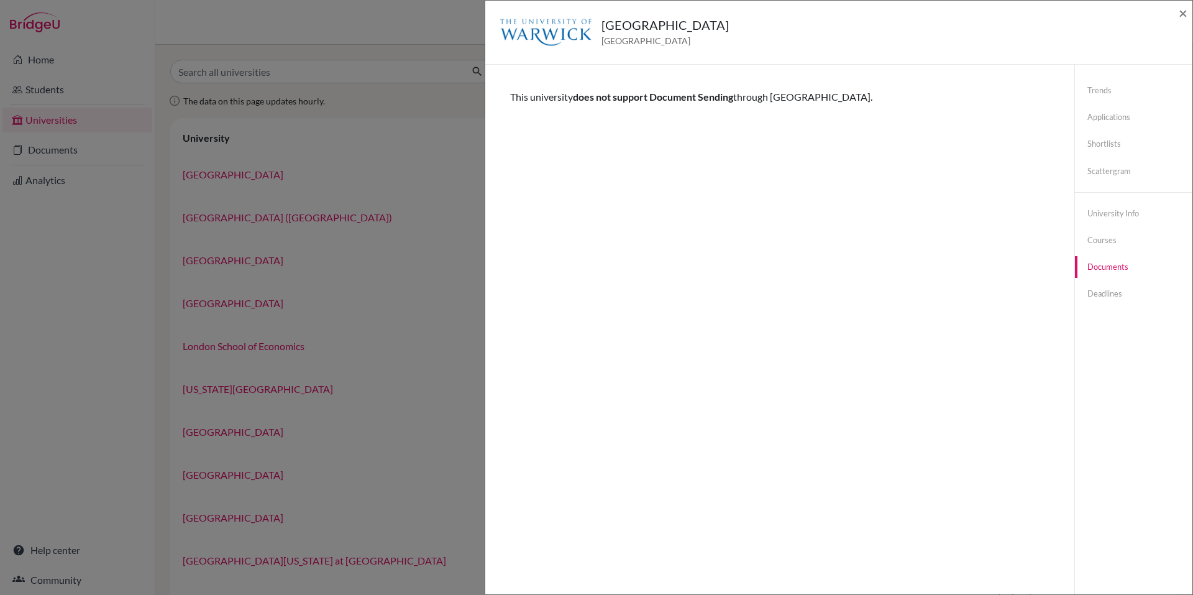
click at [442, 408] on div "University of Warwick United Kingdom × Trends shortlists applications done offe…" at bounding box center [596, 297] width 1193 height 595
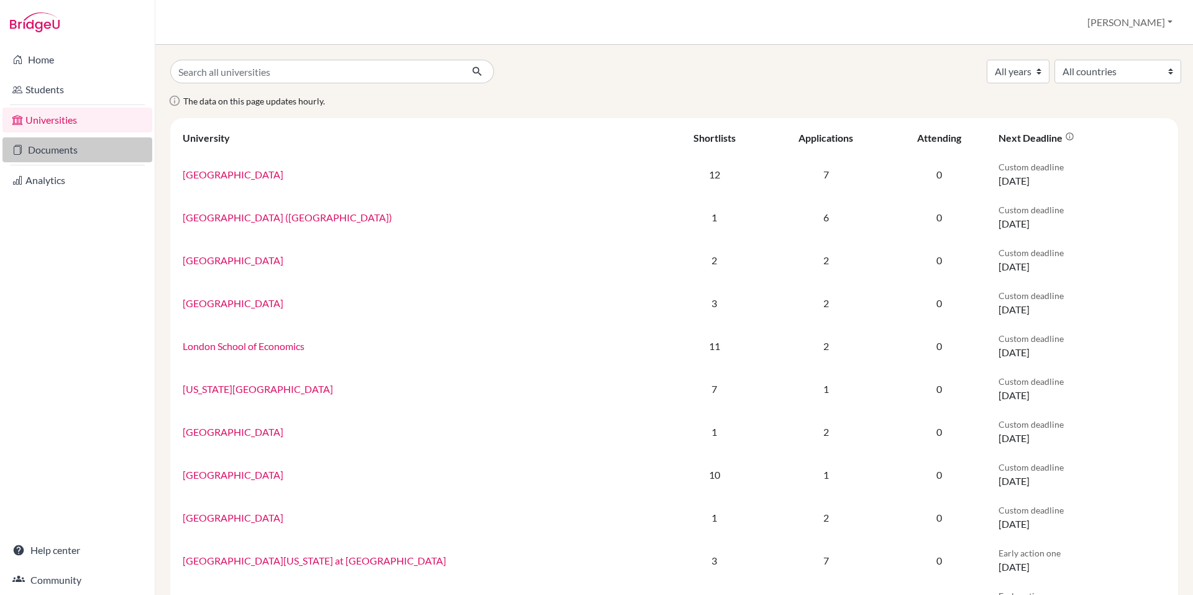
click at [72, 158] on link "Documents" at bounding box center [77, 149] width 150 height 25
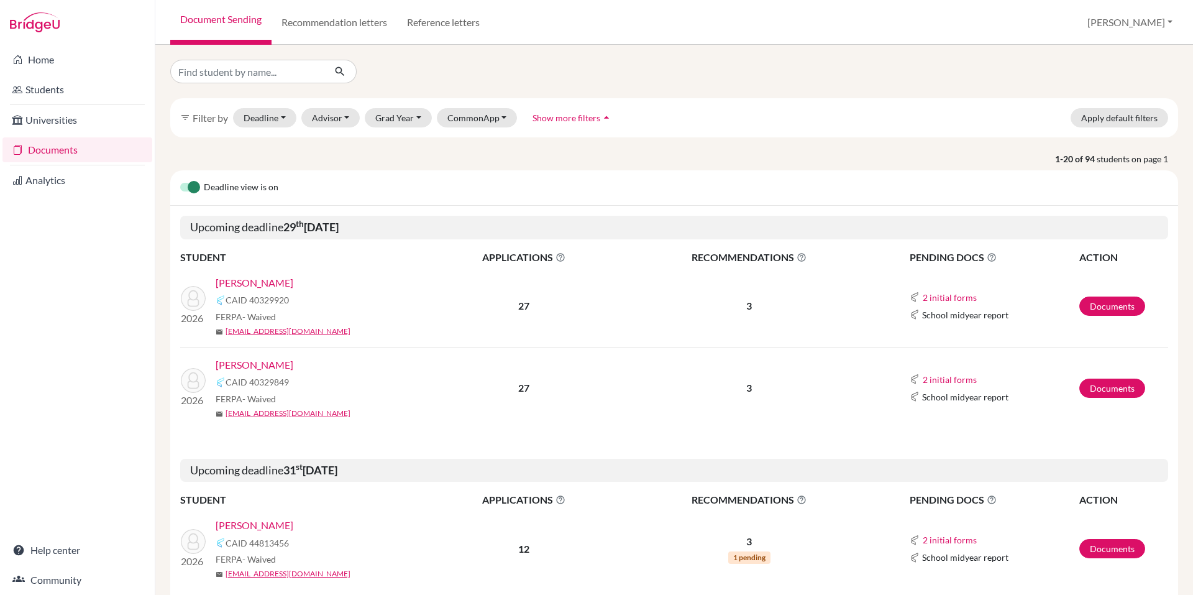
click at [339, 229] on b "29 th September 2025" at bounding box center [310, 227] width 55 height 14
click at [1086, 303] on link "Documents" at bounding box center [1113, 305] width 66 height 19
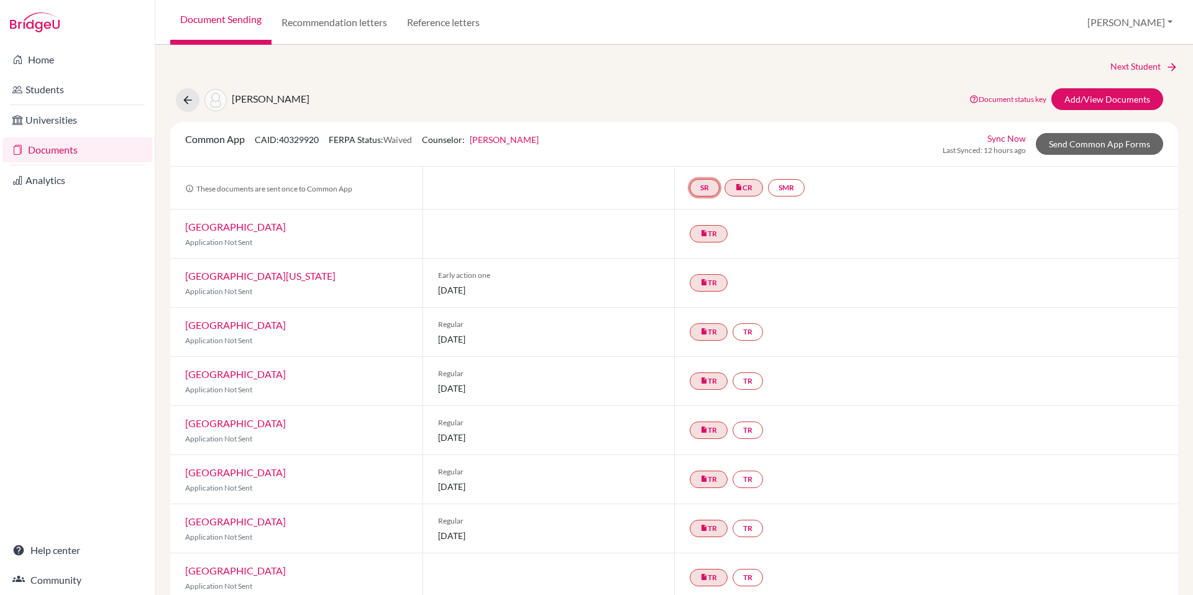
click at [704, 186] on link "SR" at bounding box center [705, 187] width 30 height 17
click at [705, 152] on link "School report" at bounding box center [704, 150] width 53 height 11
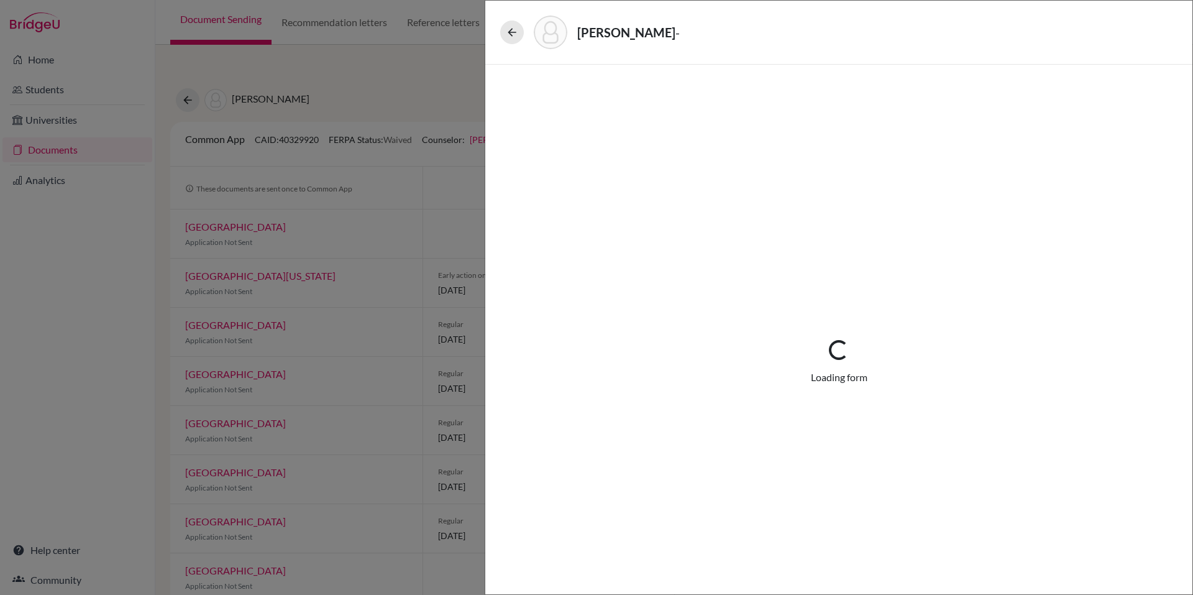
select select "2"
select select "670019"
select select "0"
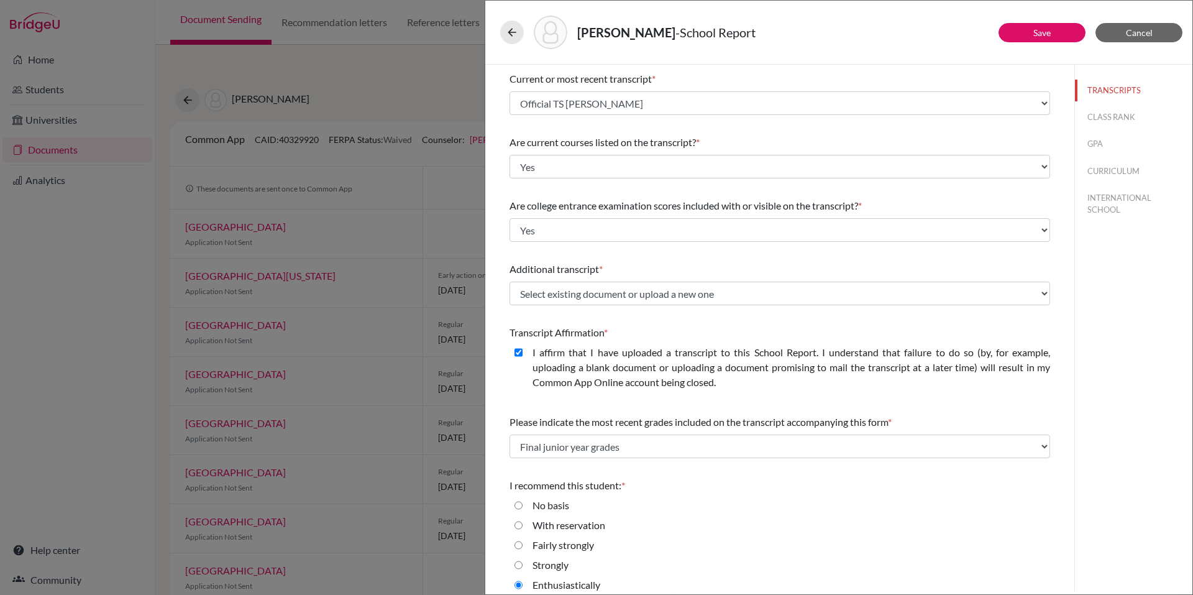
scroll to position [73, 0]
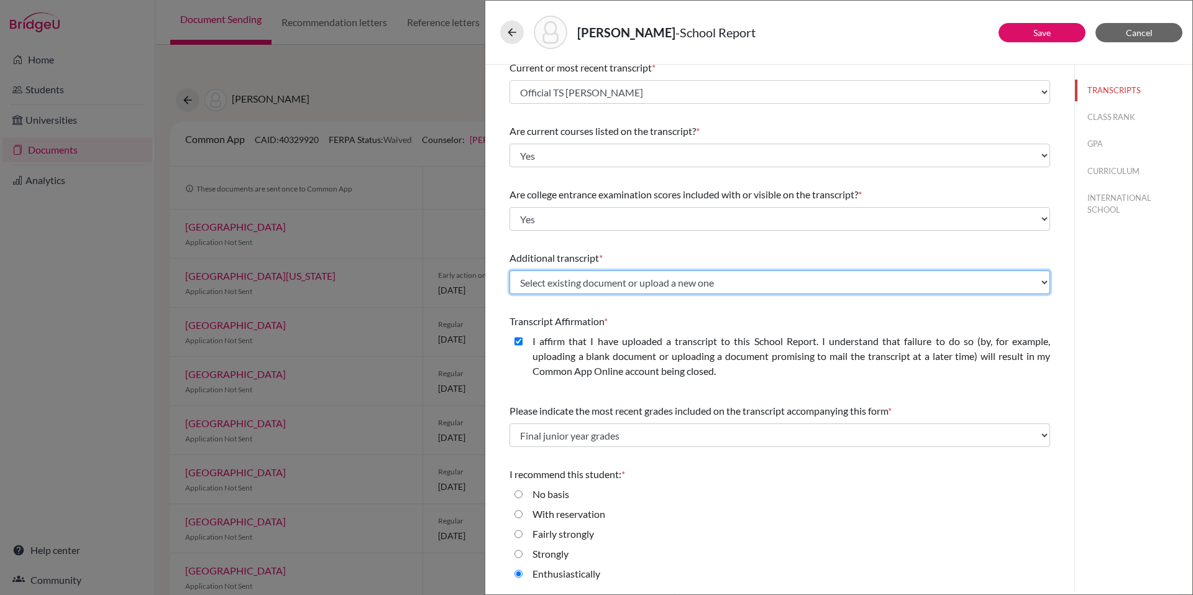
click at [729, 282] on select "Select existing document or upload a new one Official TS [PERSON_NAME] Upload N…" at bounding box center [780, 282] width 541 height 24
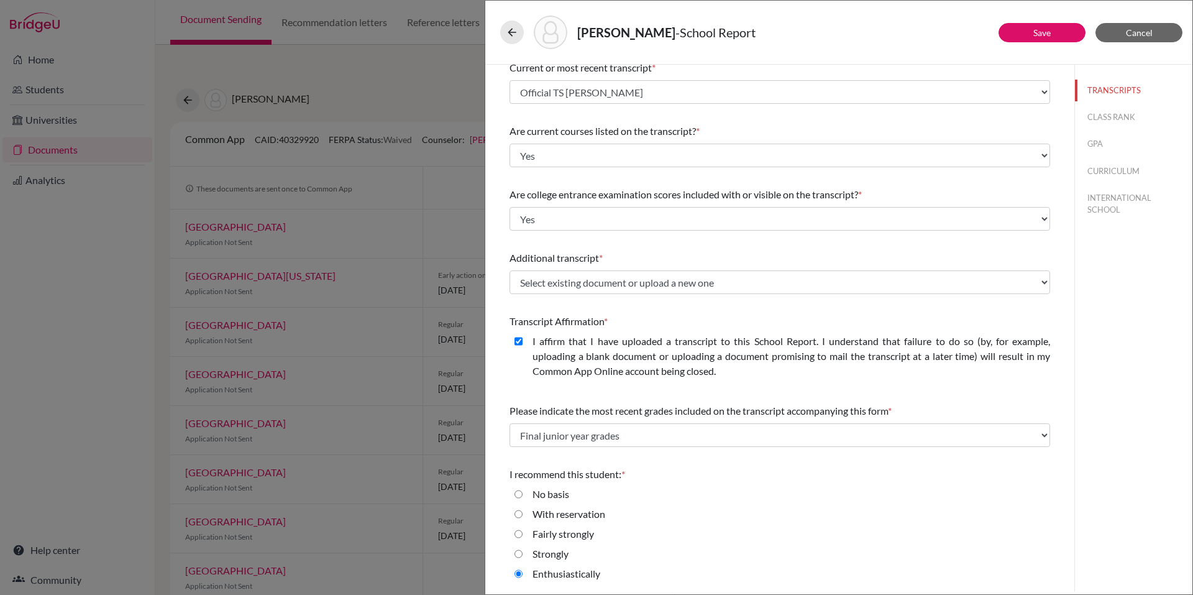
click at [699, 393] on div "Please indicate number of official transcripts you can provide for the applican…" at bounding box center [780, 291] width 541 height 599
click at [514, 30] on icon at bounding box center [512, 32] width 12 height 12
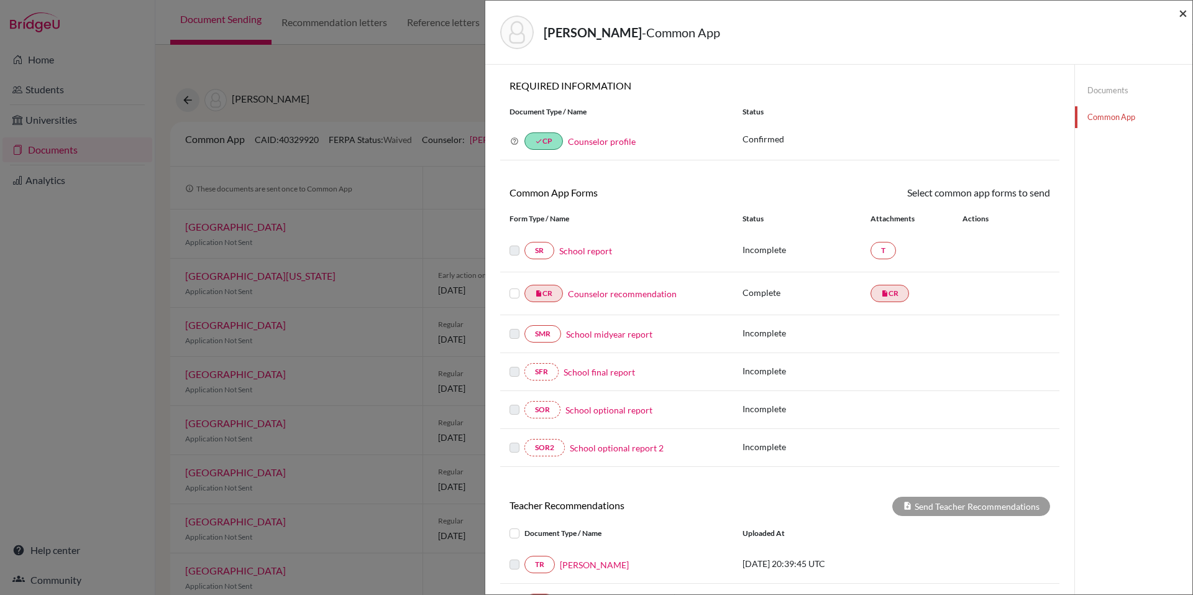
click at [1183, 16] on span "×" at bounding box center [1183, 13] width 9 height 18
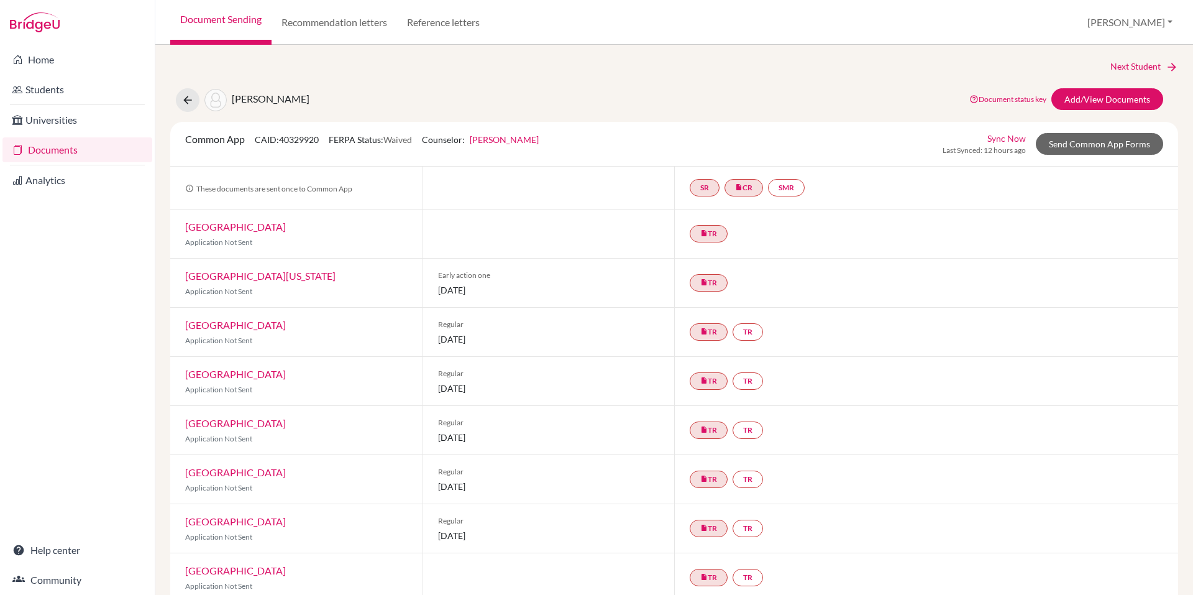
click at [96, 150] on link "Documents" at bounding box center [77, 149] width 150 height 25
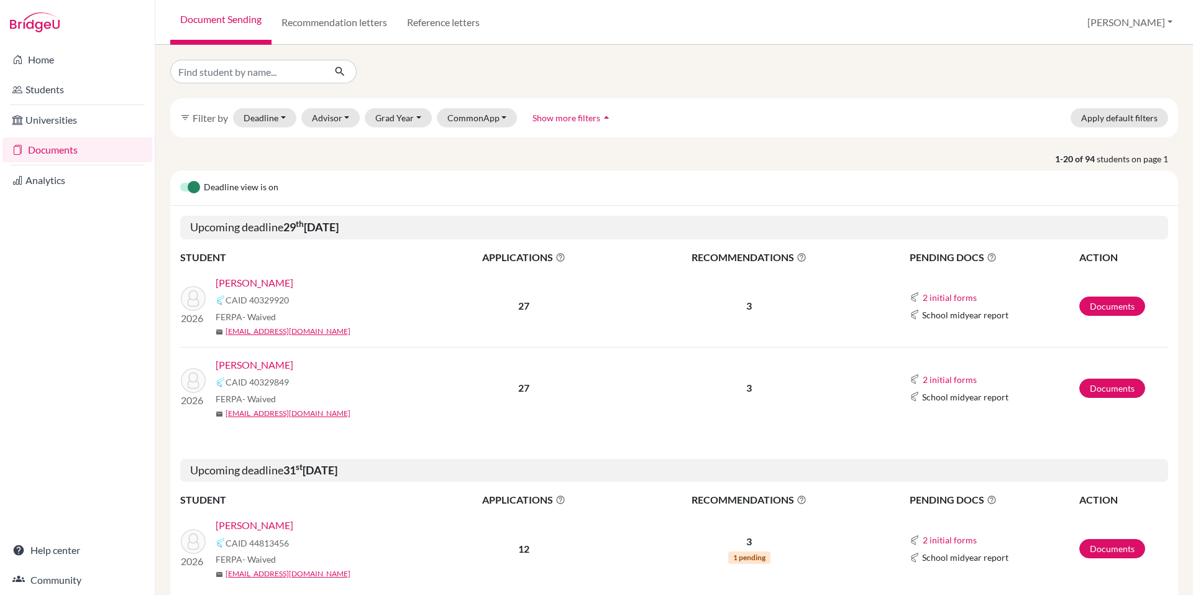
click at [274, 364] on link "[PERSON_NAME]" at bounding box center [255, 364] width 78 height 15
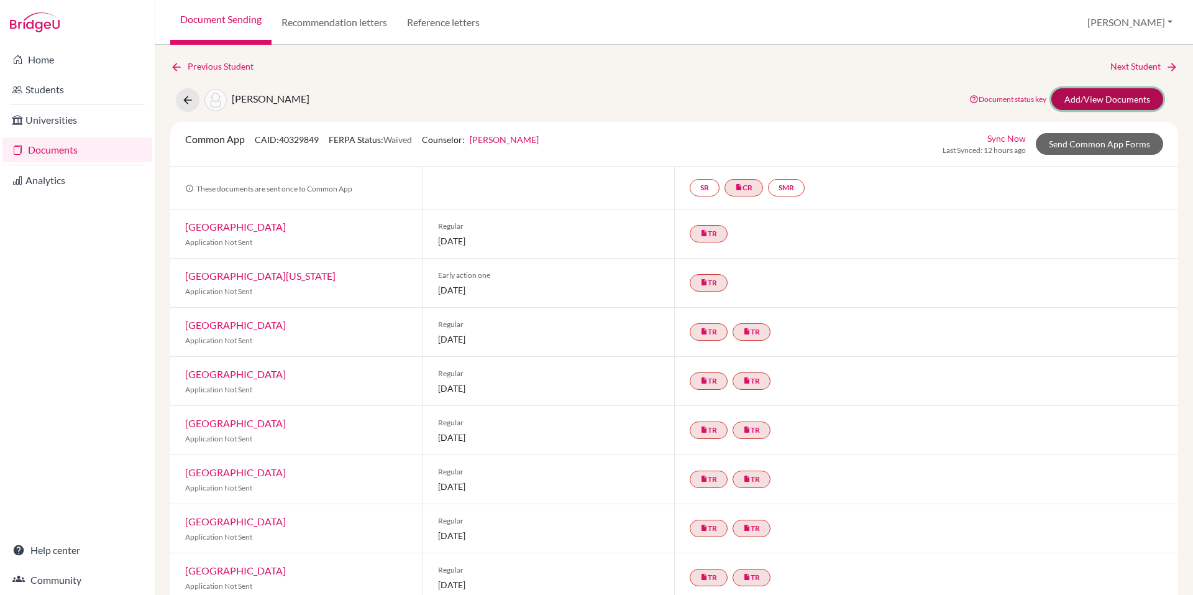
click at [1088, 94] on link "Add/View Documents" at bounding box center [1108, 99] width 112 height 22
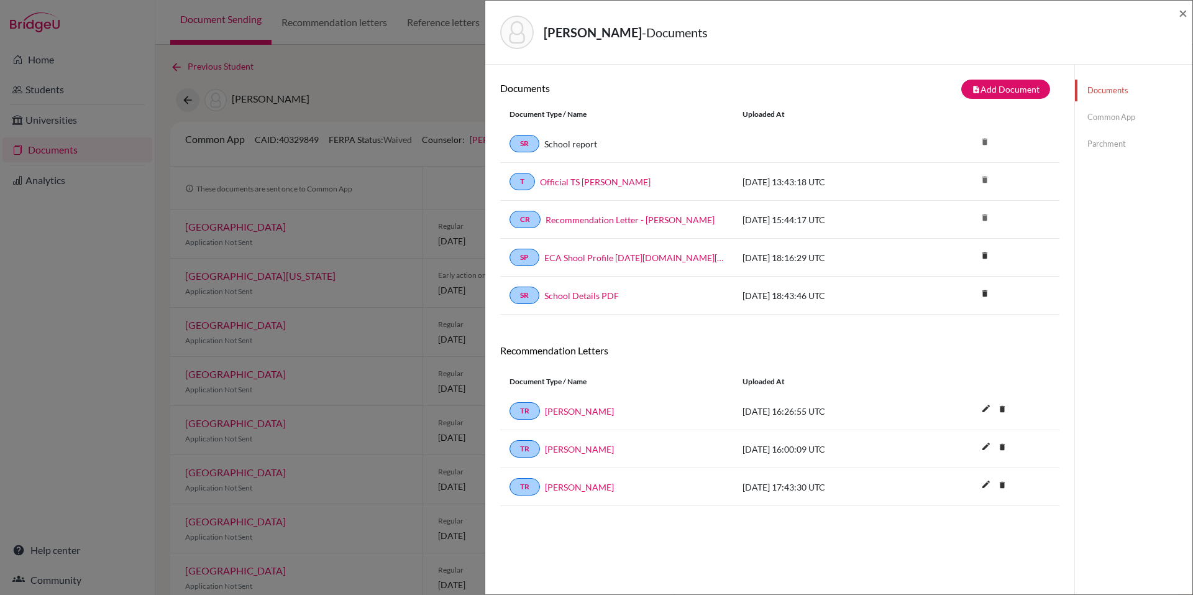
click at [1093, 120] on link "Common App" at bounding box center [1133, 117] width 117 height 22
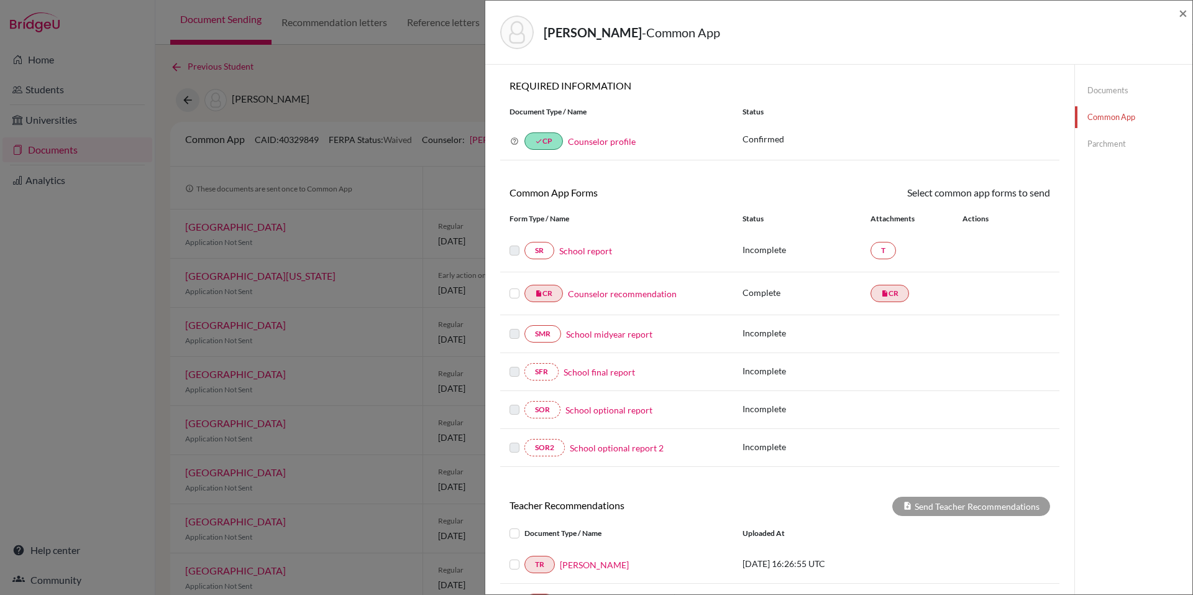
click at [515, 286] on label at bounding box center [515, 286] width 10 height 0
click at [0, 0] on input "checkbox" at bounding box center [0, 0] width 0 height 0
click at [515, 287] on label at bounding box center [515, 287] width 10 height 0
click at [0, 0] on input "checkbox" at bounding box center [0, 0] width 0 height 0
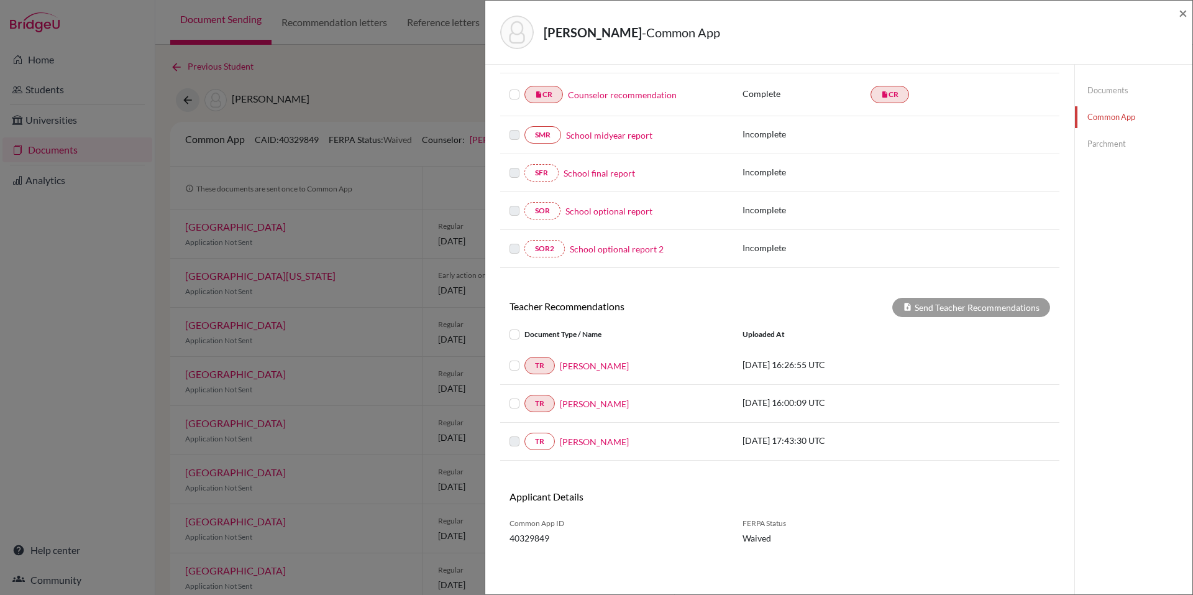
click at [525, 396] on label at bounding box center [525, 396] width 0 height 0
click at [0, 0] on input "checkbox" at bounding box center [0, 0] width 0 height 0
click at [514, 360] on div at bounding box center [517, 365] width 15 height 15
click at [525, 358] on label at bounding box center [525, 358] width 0 height 0
click at [0, 0] on input "checkbox" at bounding box center [0, 0] width 0 height 0
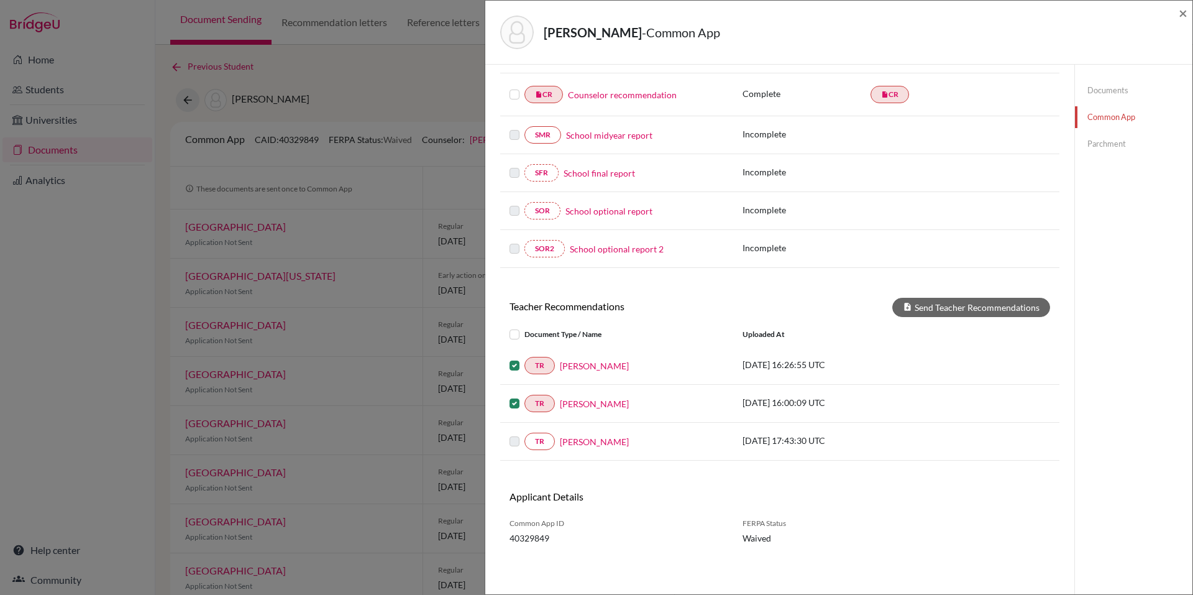
scroll to position [198, 0]
click at [525, 397] on label at bounding box center [525, 397] width 0 height 0
click at [0, 0] on input "checkbox" at bounding box center [0, 0] width 0 height 0
click at [525, 359] on label at bounding box center [525, 359] width 0 height 0
click at [0, 0] on input "checkbox" at bounding box center [0, 0] width 0 height 0
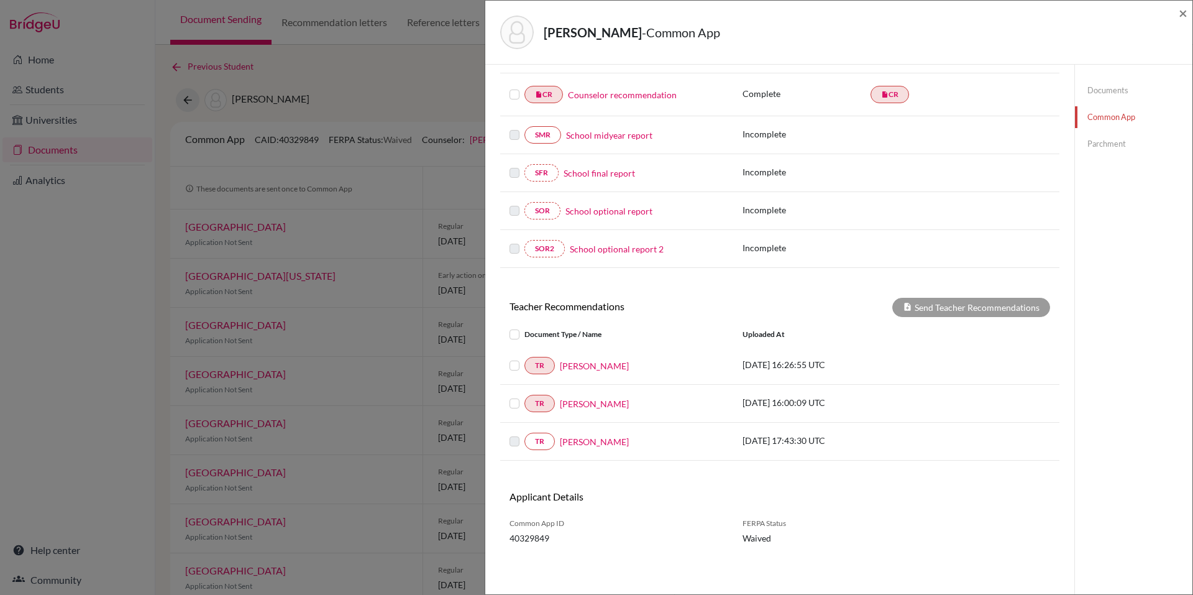
scroll to position [0, 0]
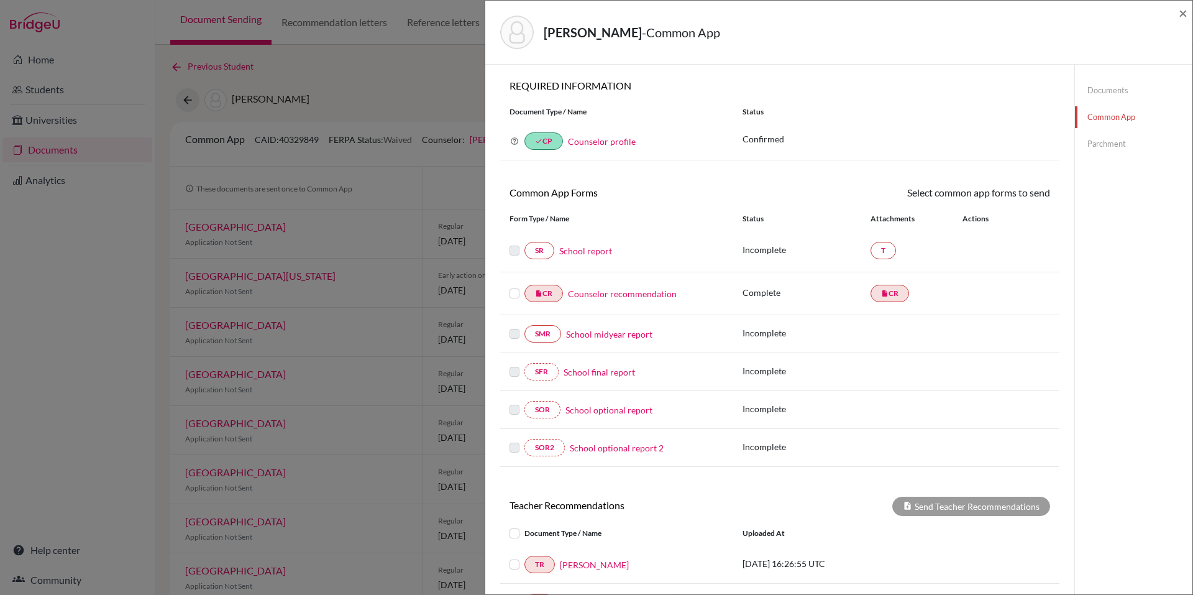
click at [1094, 87] on link "Documents" at bounding box center [1133, 91] width 117 height 22
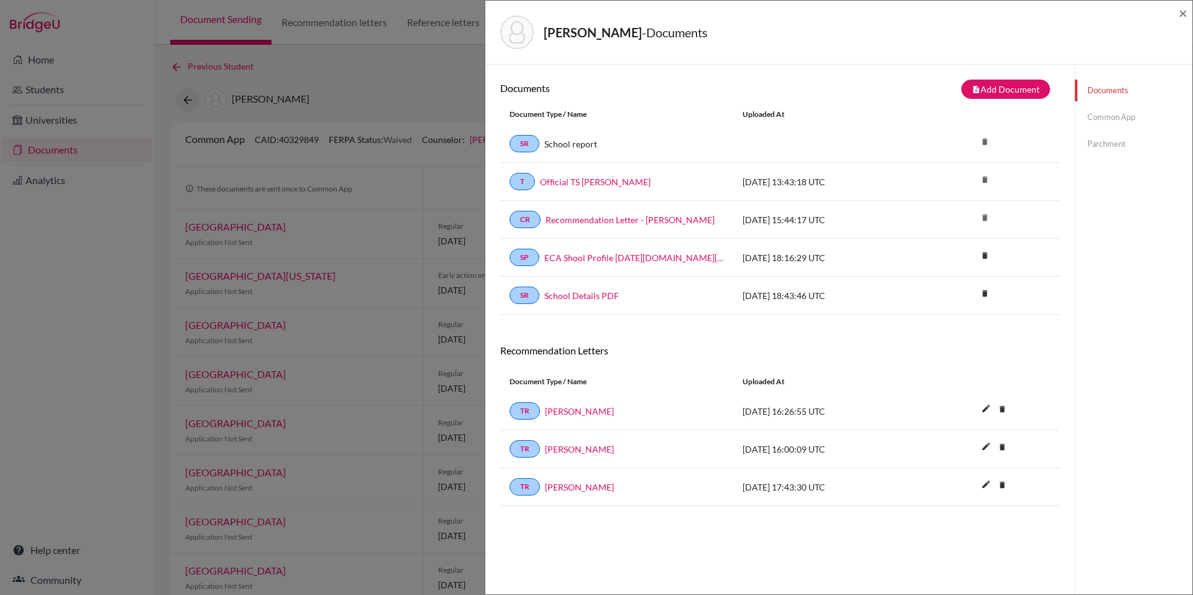
click at [1107, 122] on link "Common App" at bounding box center [1133, 117] width 117 height 22
